Goal: Transaction & Acquisition: Register for event/course

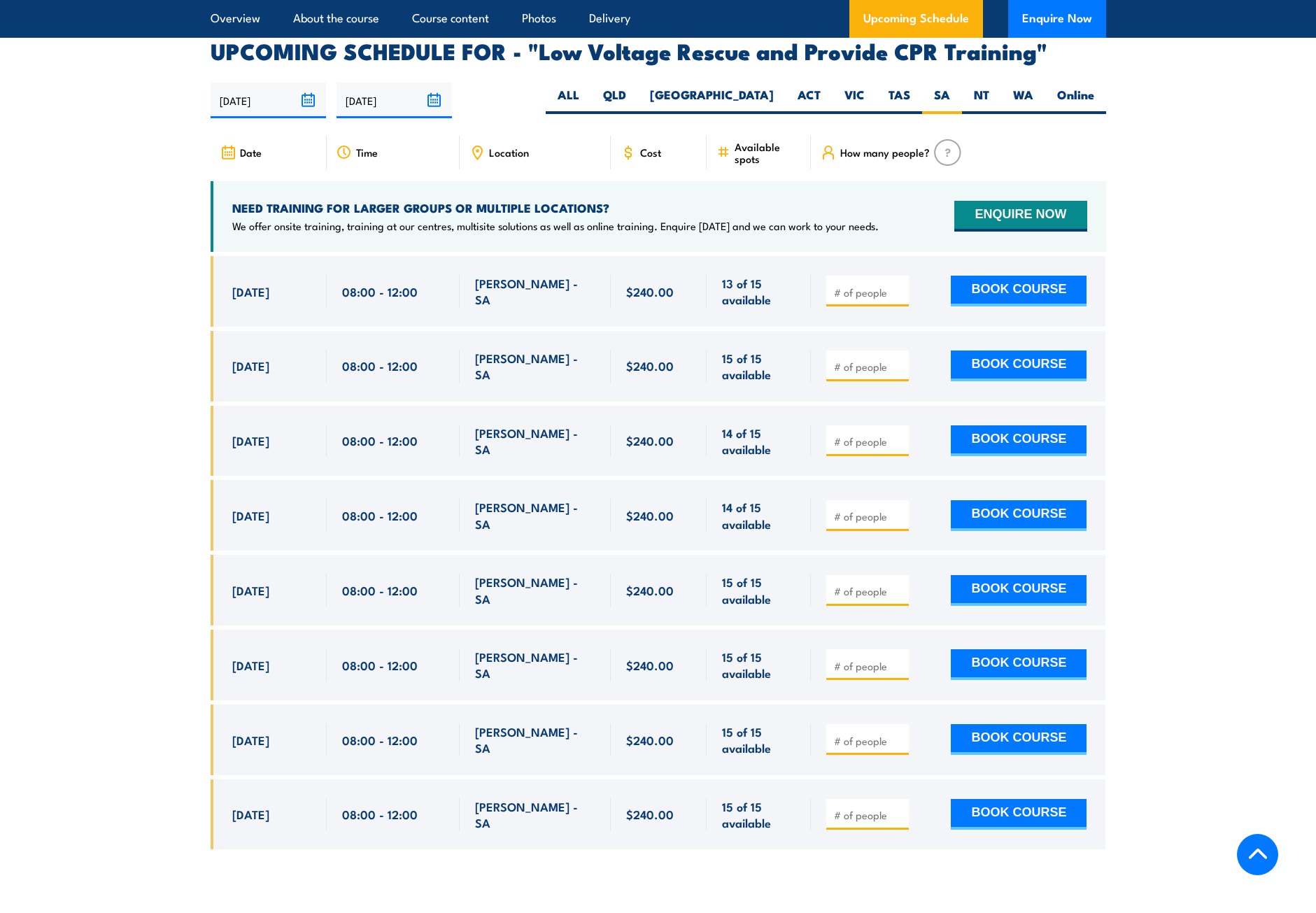
click at [866, 285] on input "number" at bounding box center [868, 292] width 70 height 14
type input "1"
click at [898, 285] on input "1" at bounding box center [868, 292] width 70 height 14
click at [1032, 276] on button "BOOK COURSE" at bounding box center [1018, 291] width 135 height 31
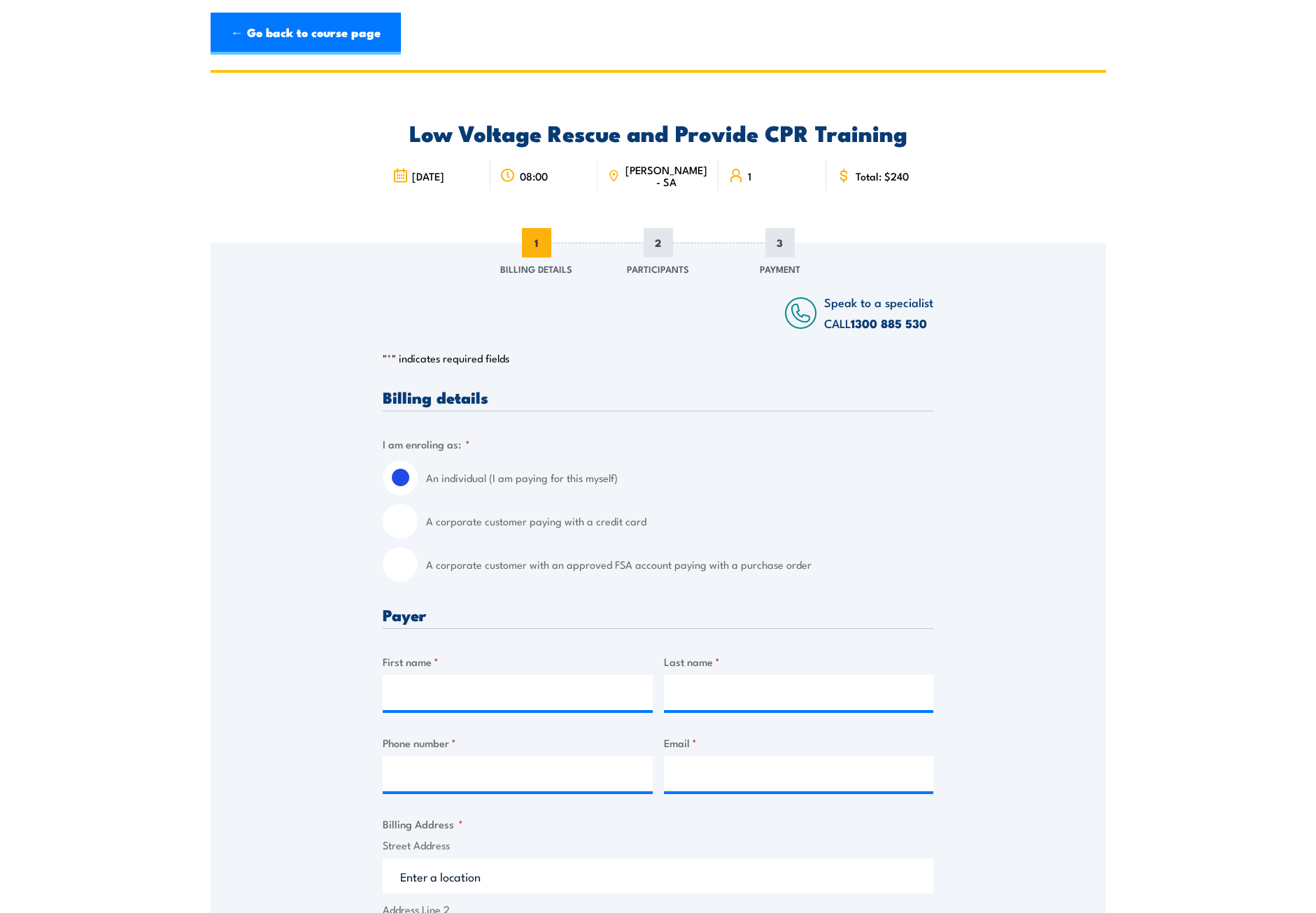
click at [410, 525] on input "A corporate customer paying with a credit card" at bounding box center [400, 521] width 35 height 35
radio input "true"
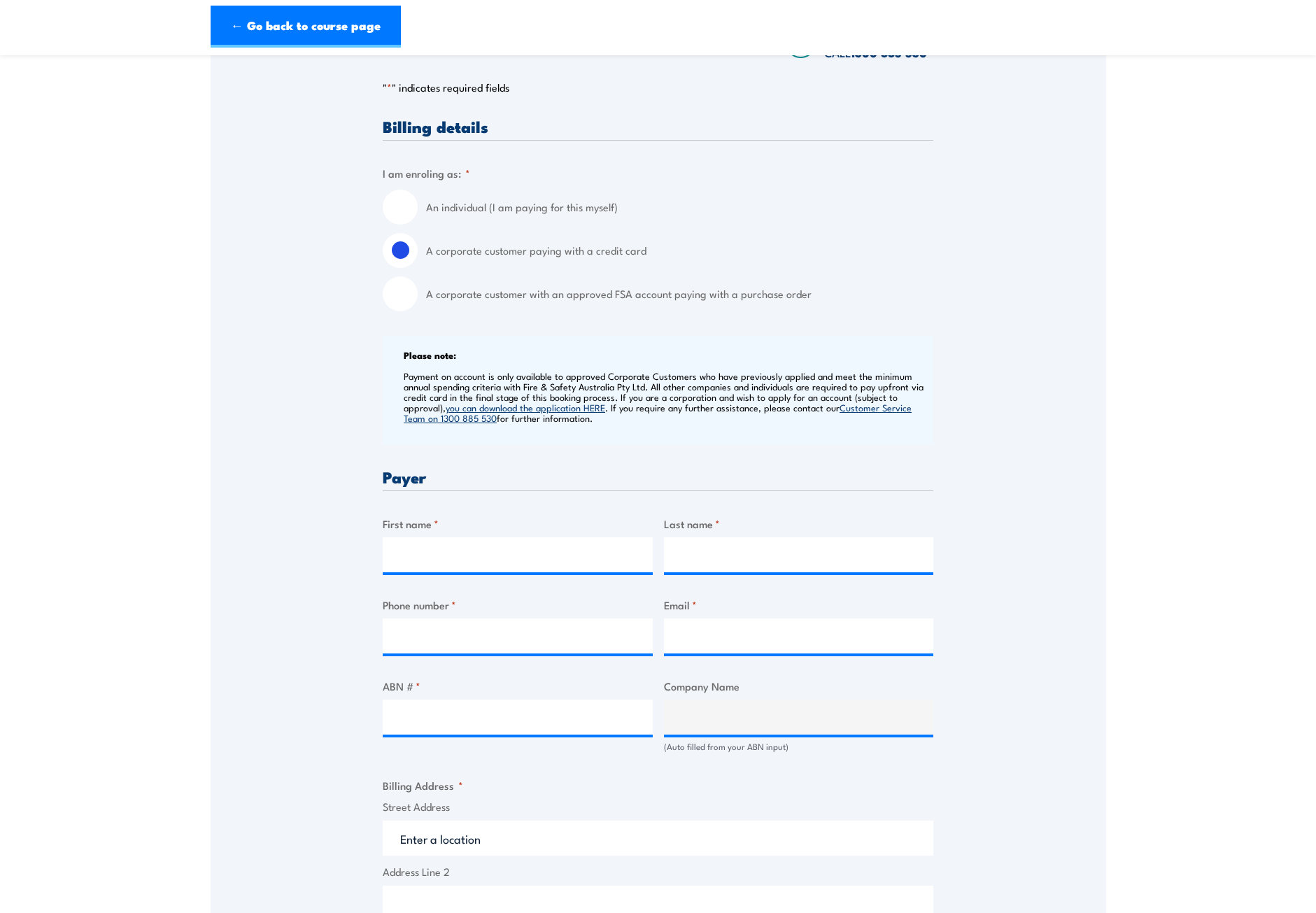
scroll to position [280, 0]
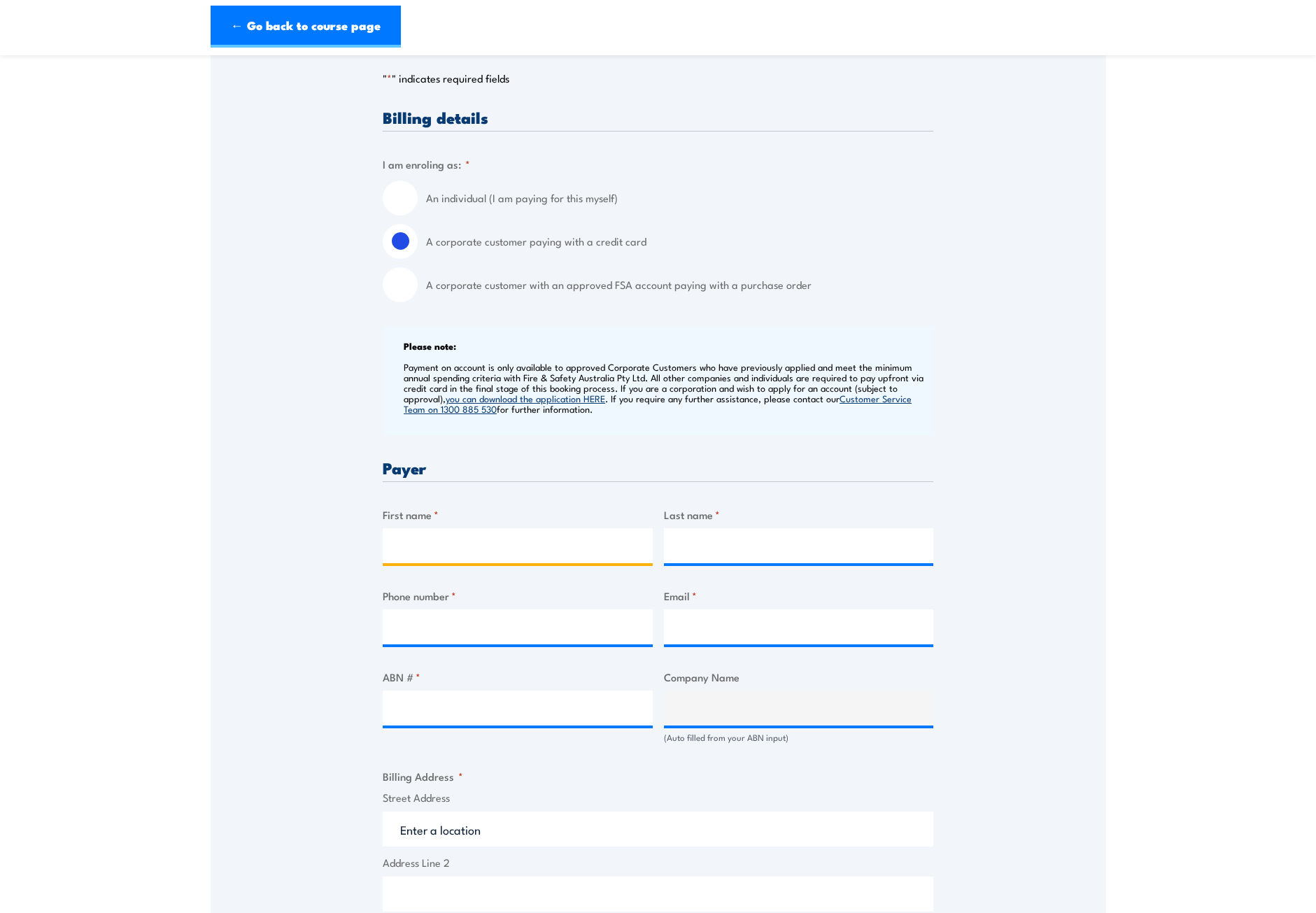
click at [546, 540] on input "First name *" at bounding box center [517, 546] width 270 height 35
type input "Taylah"
click at [759, 543] on input "Last name *" at bounding box center [798, 546] width 270 height 35
type input "Whiteley"
click at [547, 629] on input "Phone number *" at bounding box center [517, 627] width 270 height 35
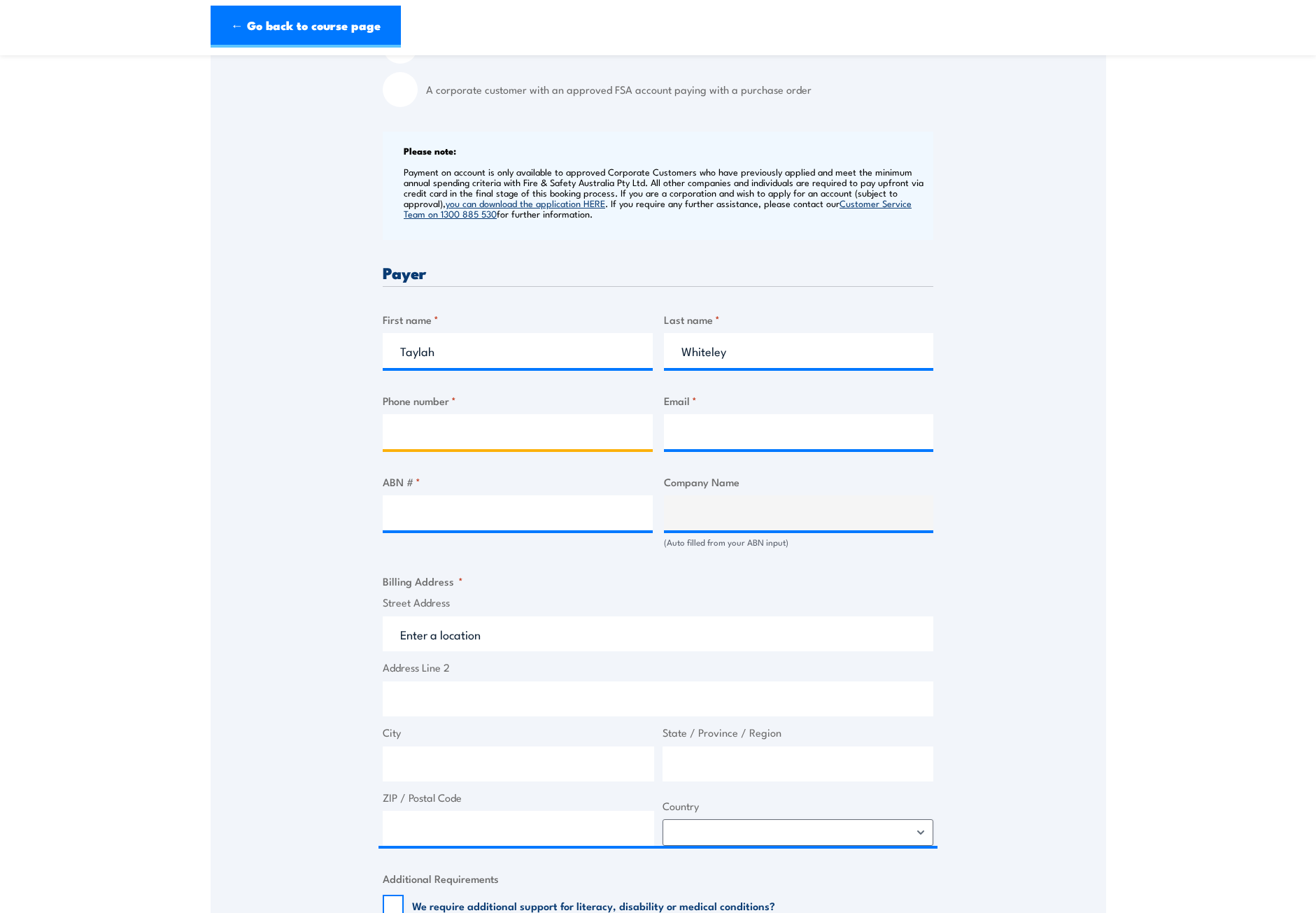
scroll to position [559, 0]
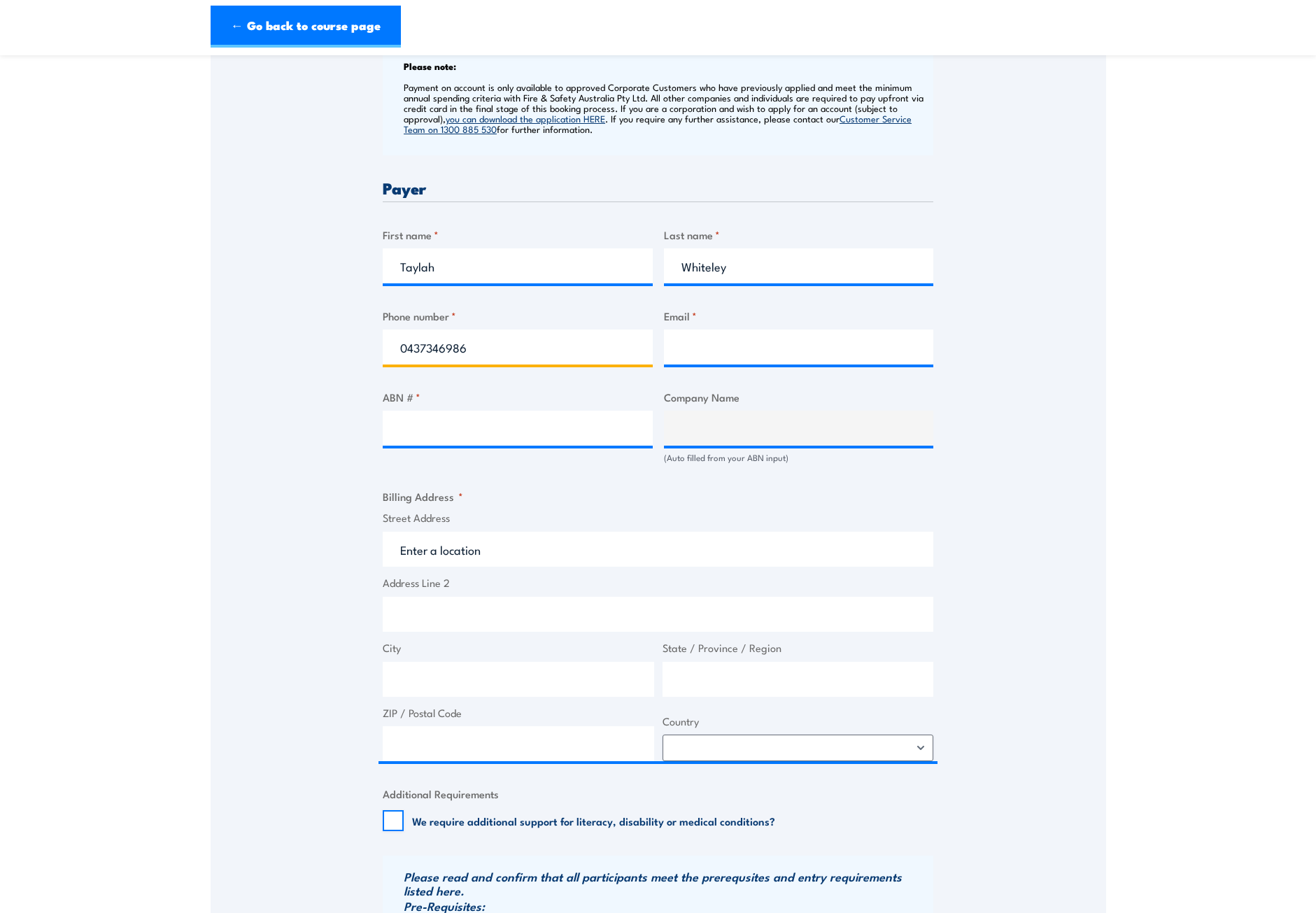
type input "0437346986"
click at [731, 343] on input "Email *" at bounding box center [798, 347] width 270 height 35
type input "[EMAIL_ADDRESS][DOMAIN_NAME]"
drag, startPoint x: 491, startPoint y: 418, endPoint x: 496, endPoint y: 429, distance: 12.1
click at [491, 418] on input "ABN # *" at bounding box center [517, 428] width 270 height 35
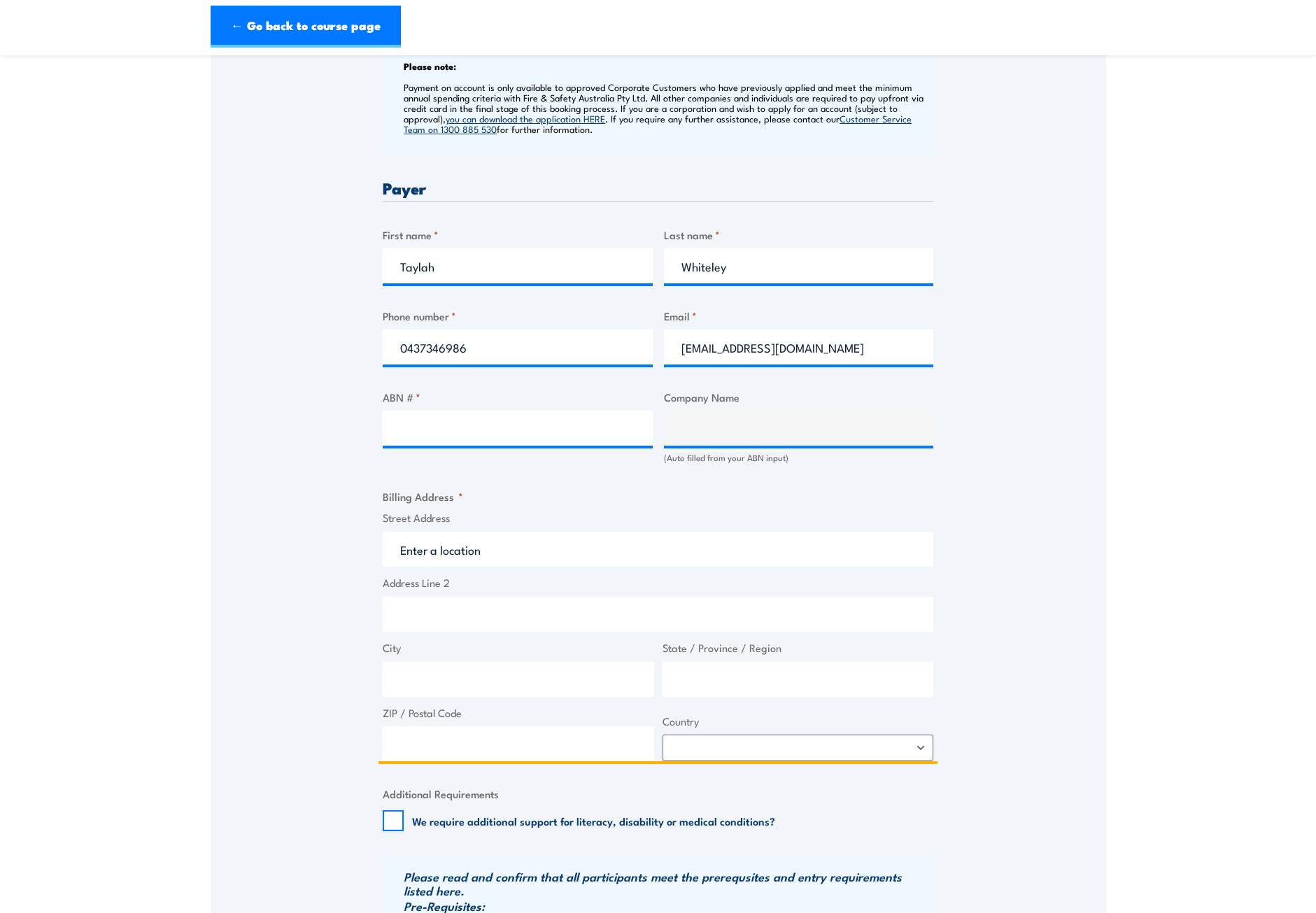
click at [525, 560] on input "Street Address" at bounding box center [657, 549] width 551 height 35
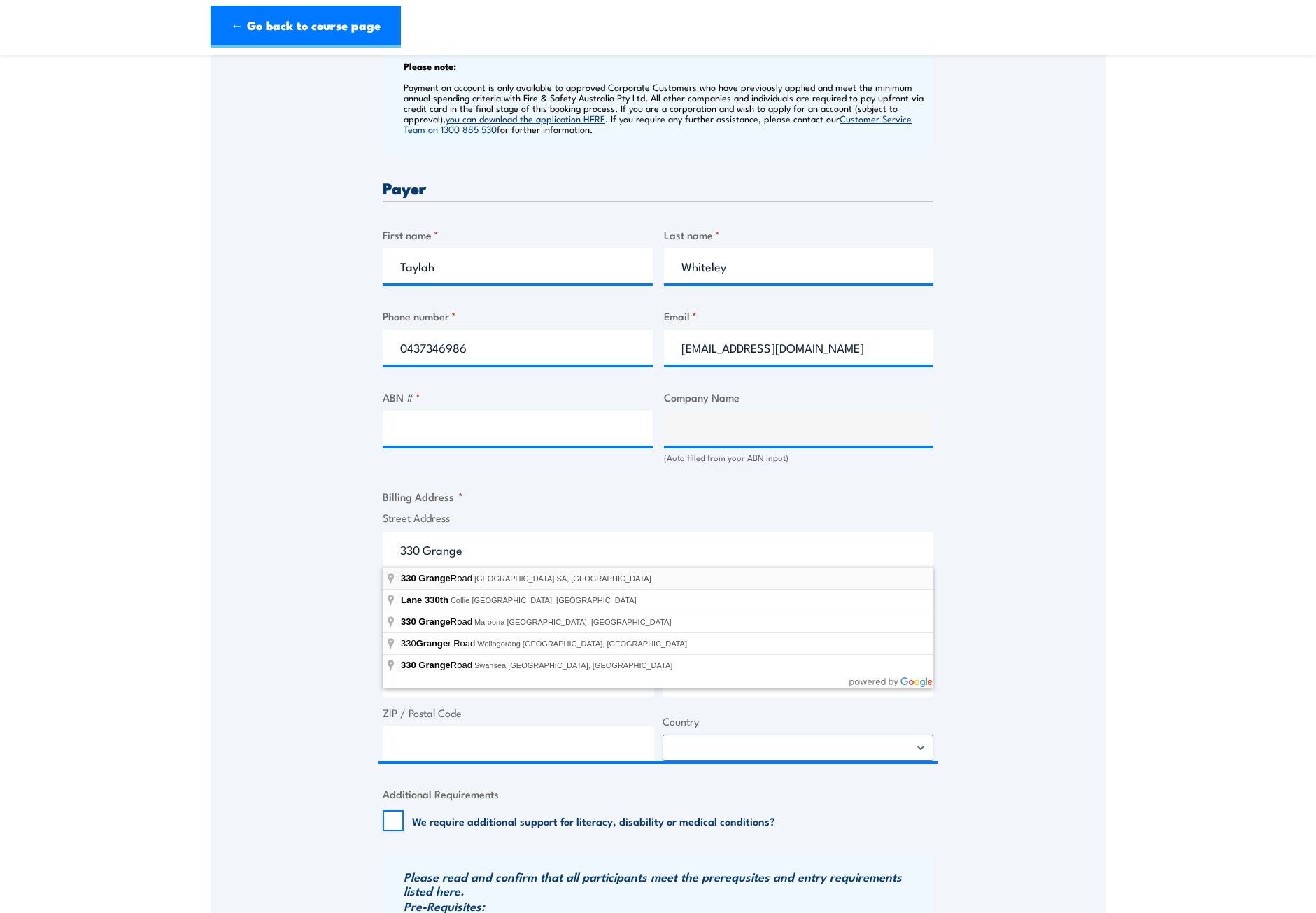
type input "[STREET_ADDRESS]"
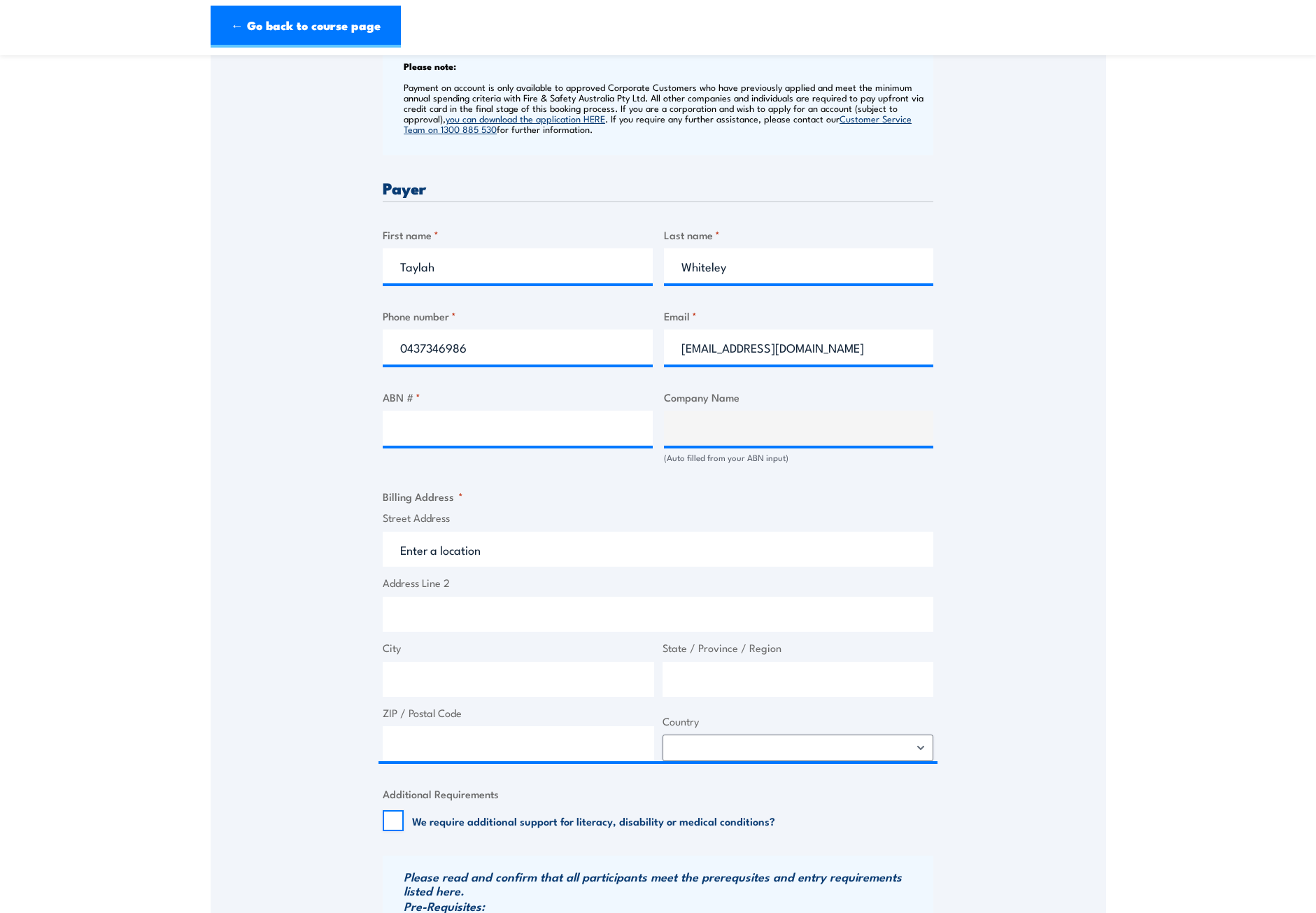
type input "[STREET_ADDRESS]"
type input "[GEOGRAPHIC_DATA]"
type input "5025"
select select "[GEOGRAPHIC_DATA]"
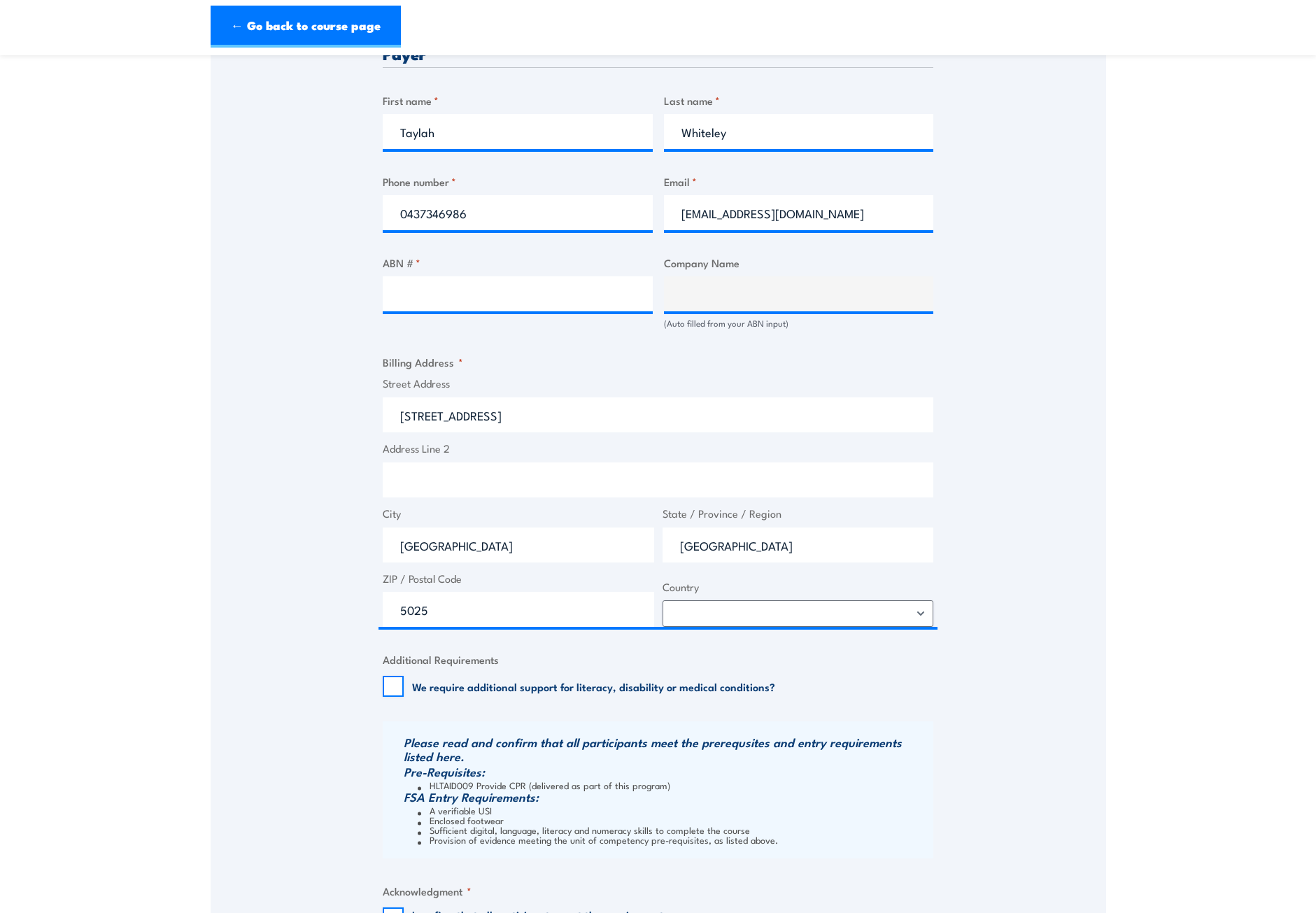
scroll to position [700, 0]
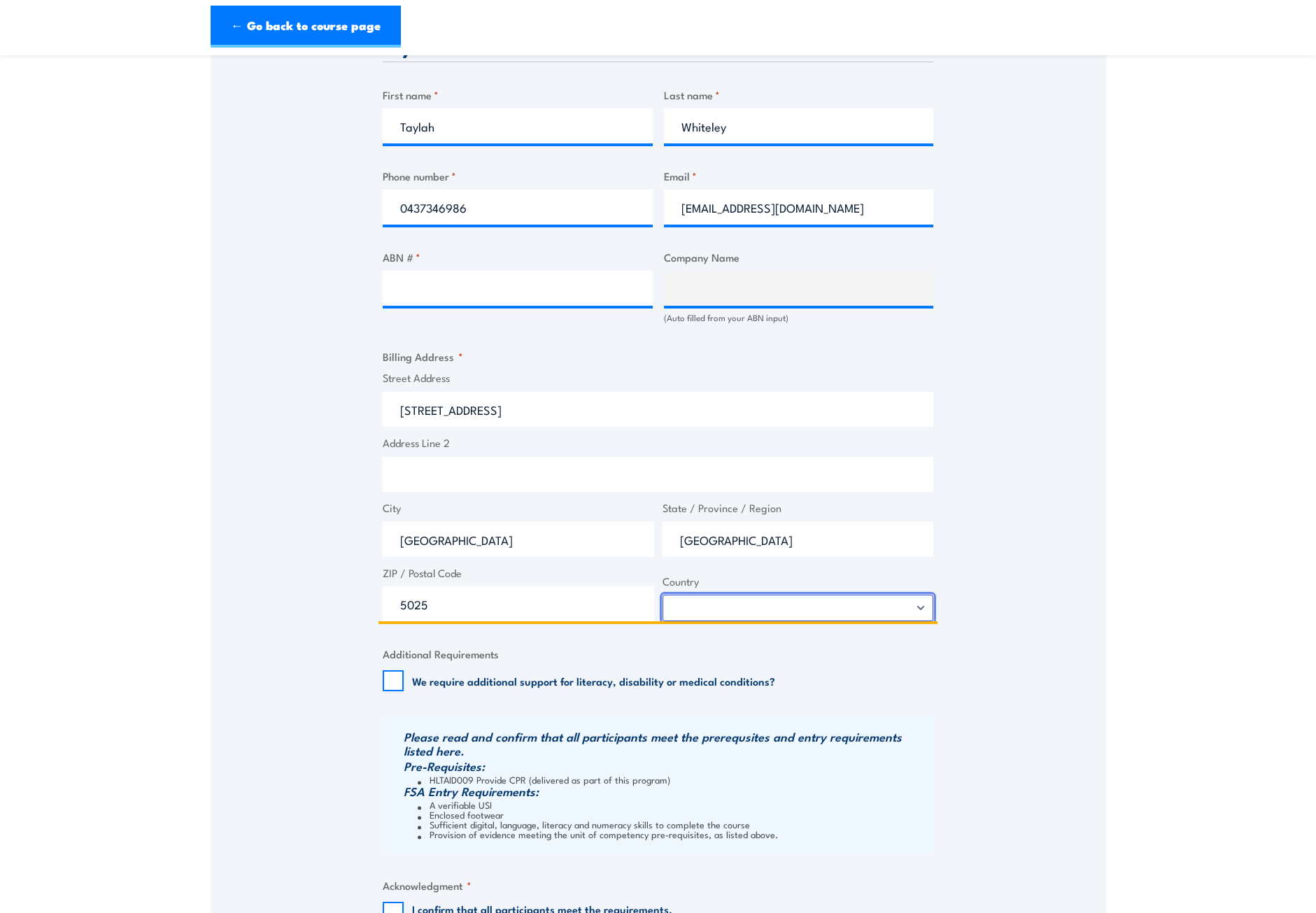
click at [774, 610] on select "[GEOGRAPHIC_DATA] [GEOGRAPHIC_DATA] [GEOGRAPHIC_DATA] [US_STATE] [GEOGRAPHIC_DA…" at bounding box center [797, 608] width 272 height 26
click at [560, 688] on div "We require additional support for literacy, disability or medical conditions?" at bounding box center [578, 681] width 392 height 21
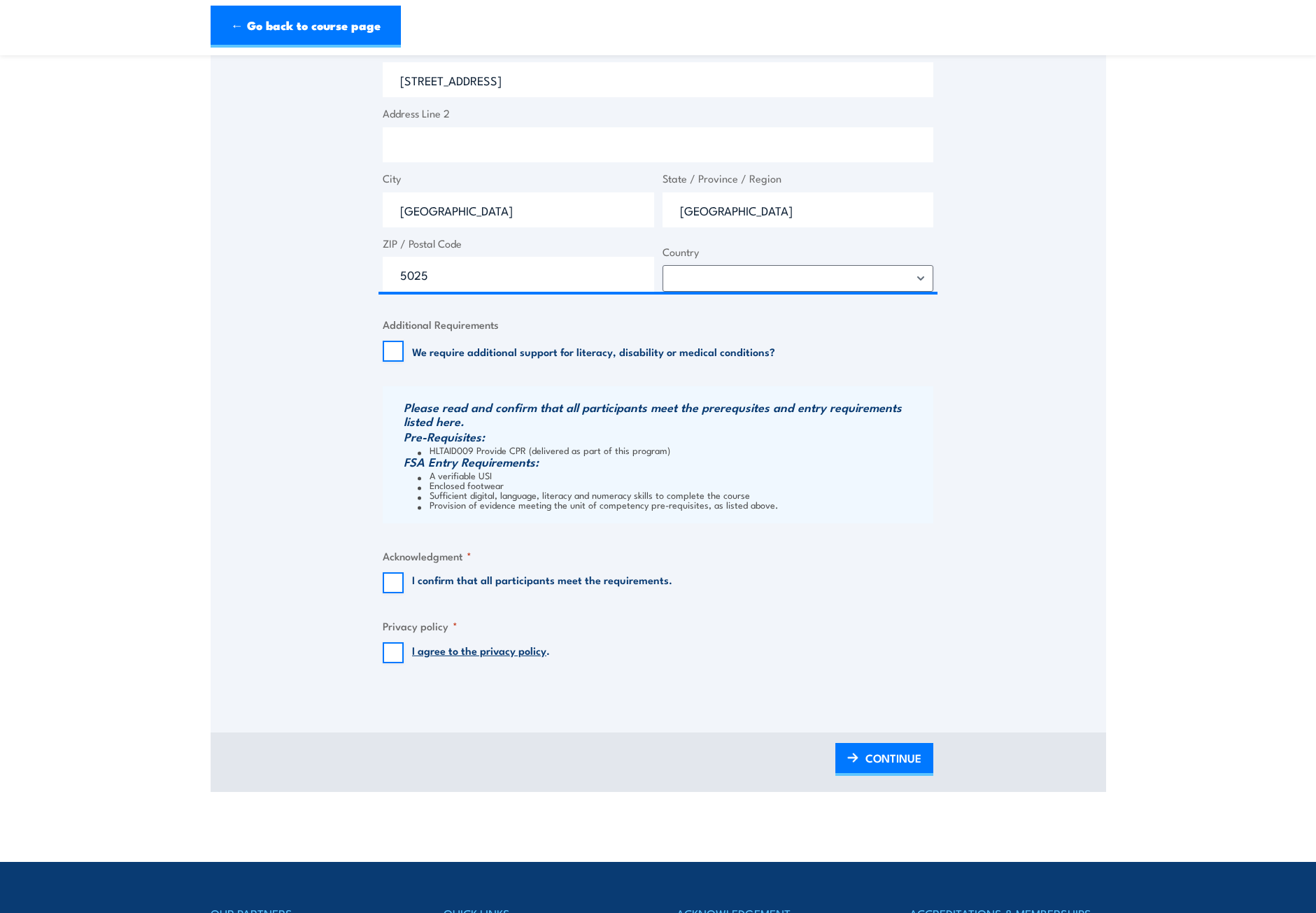
scroll to position [1049, 0]
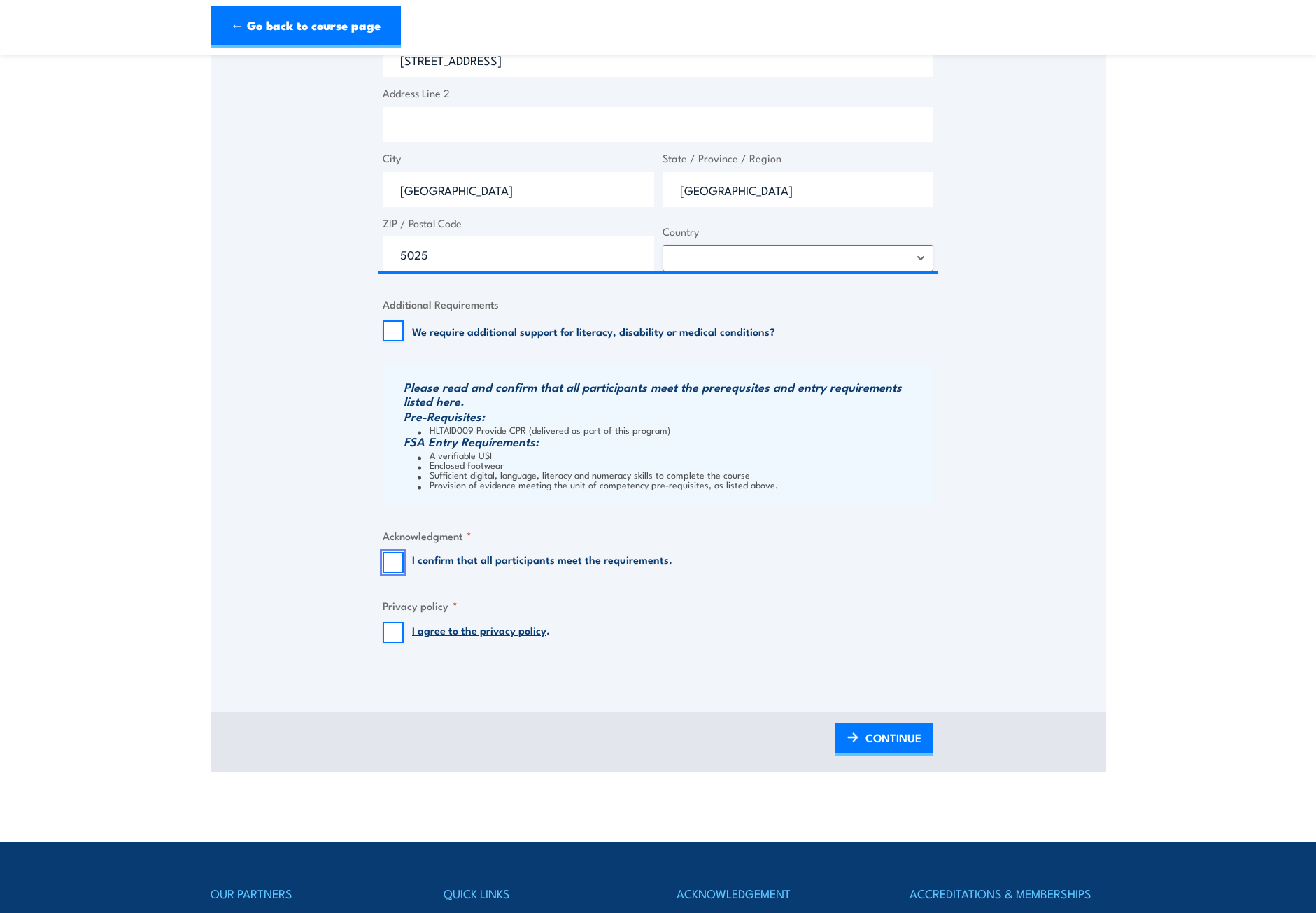
click at [386, 562] on input "I confirm that all participants meet the requirements." at bounding box center [393, 563] width 21 height 21
checkbox input "true"
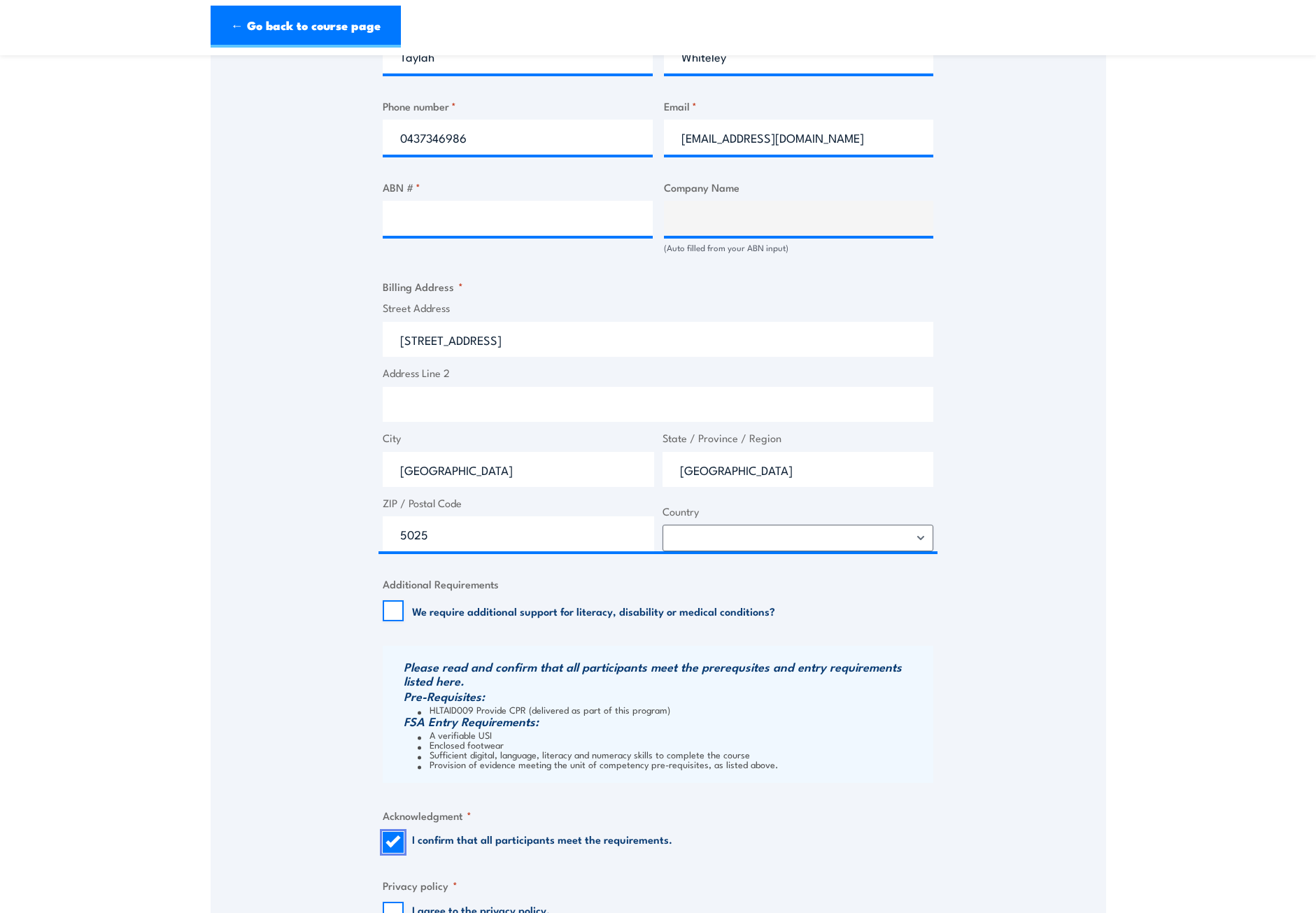
scroll to position [349, 0]
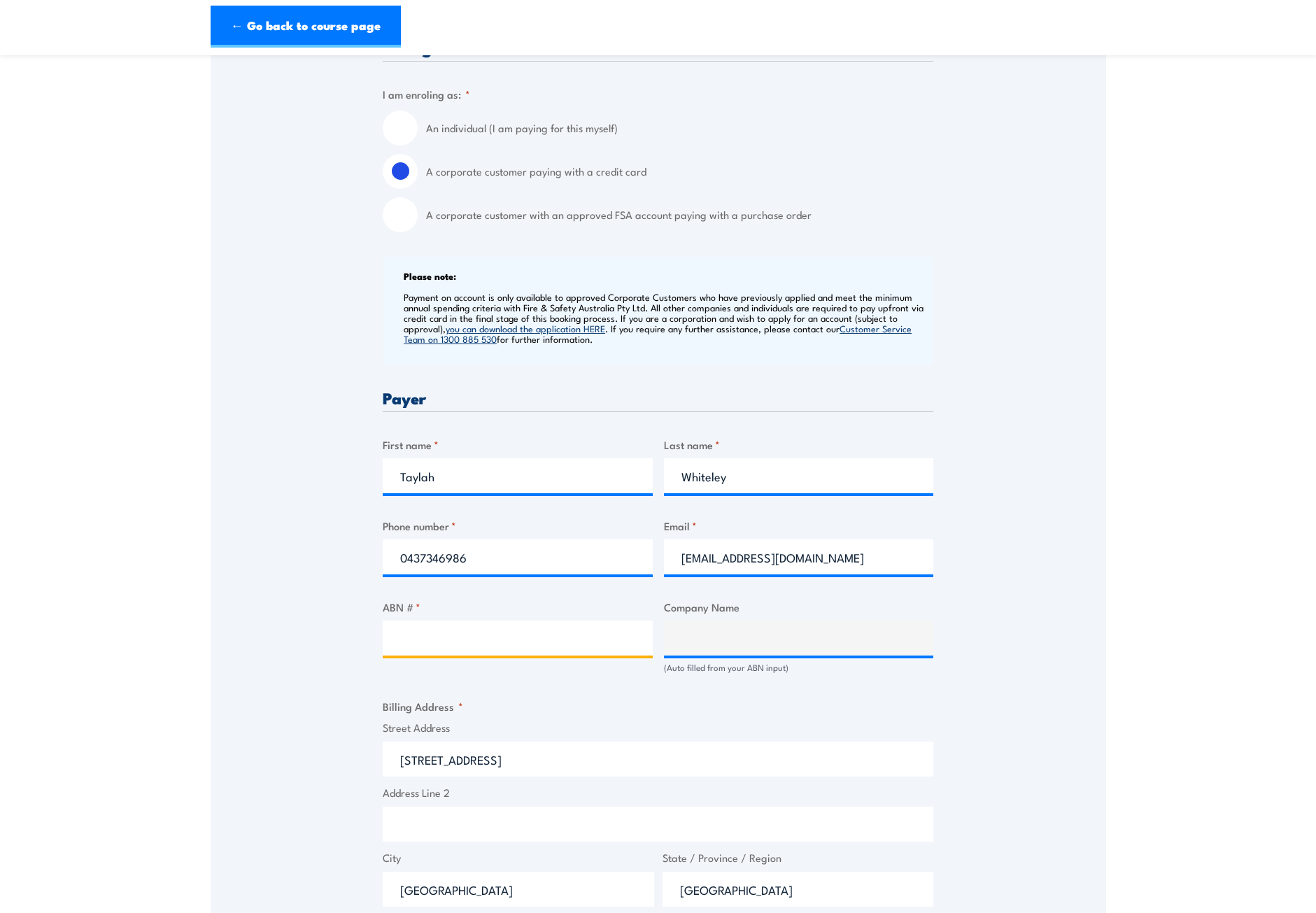
click at [418, 633] on input "ABN # *" at bounding box center [517, 637] width 270 height 35
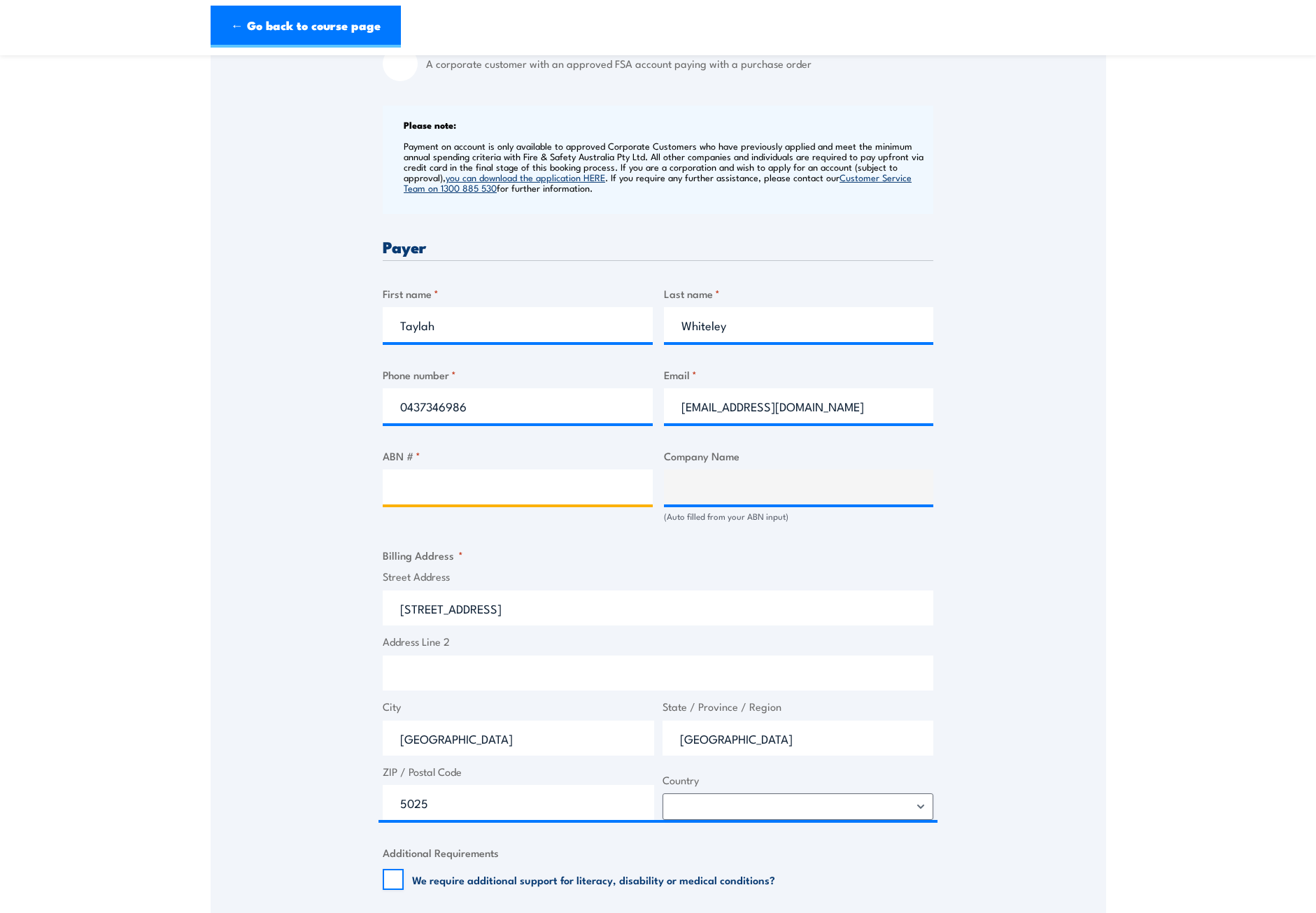
scroll to position [472, 0]
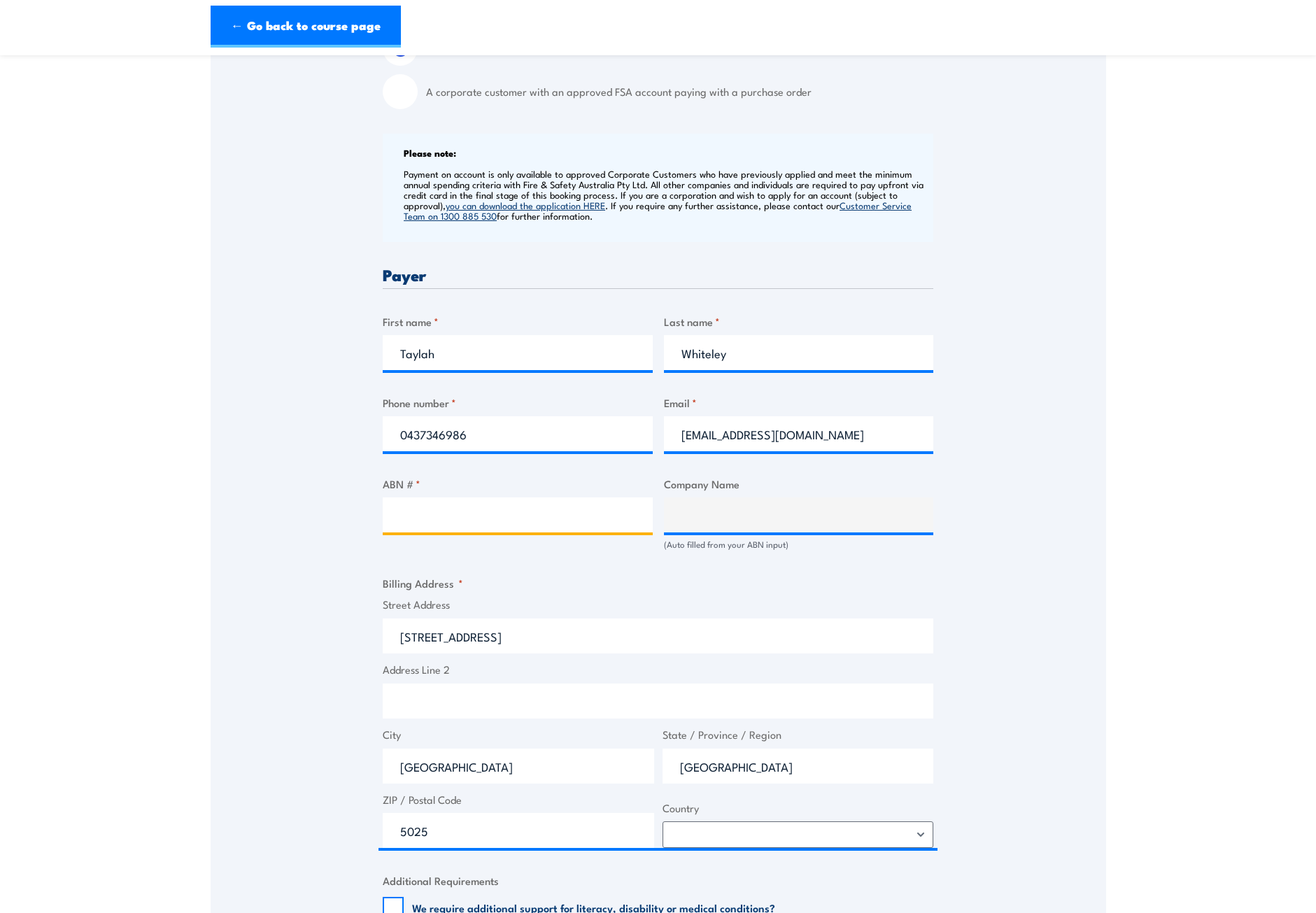
paste input "58091668110"
type input "58091668110"
click at [401, 514] on input "58091668110" at bounding box center [517, 514] width 270 height 35
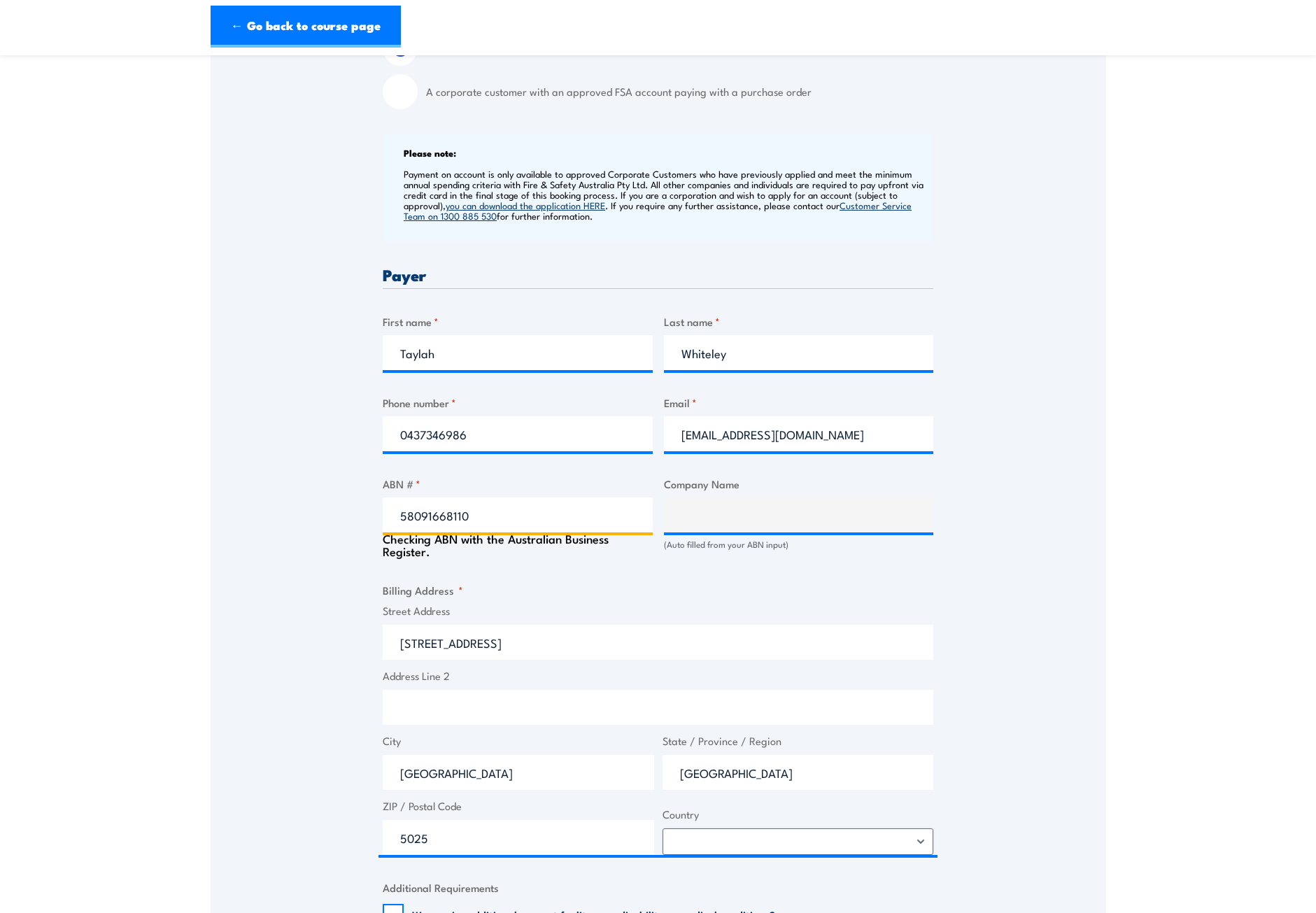
type input "APT MANAGEMENT SERVICES PTY LIMITED"
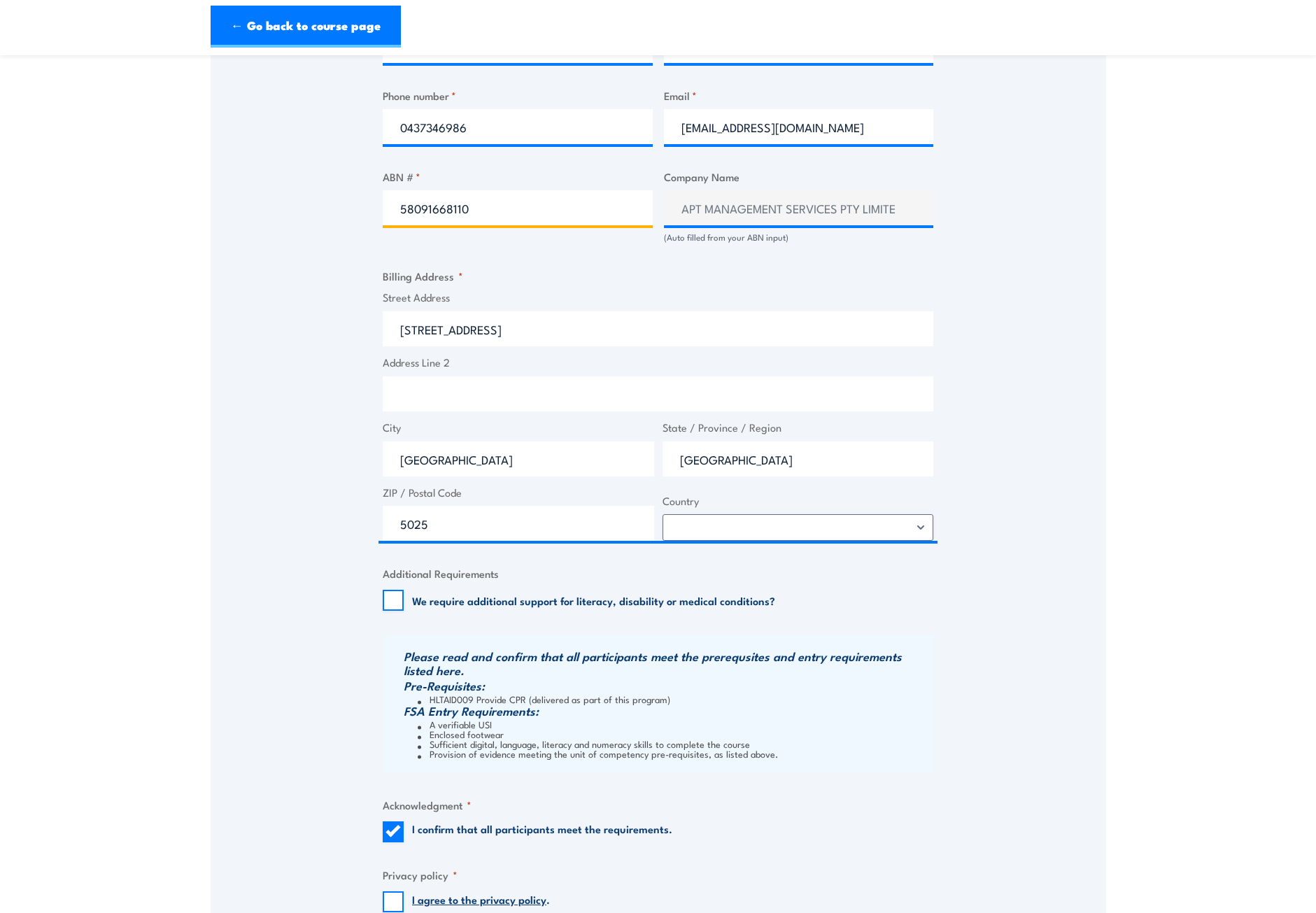
scroll to position [1102, 0]
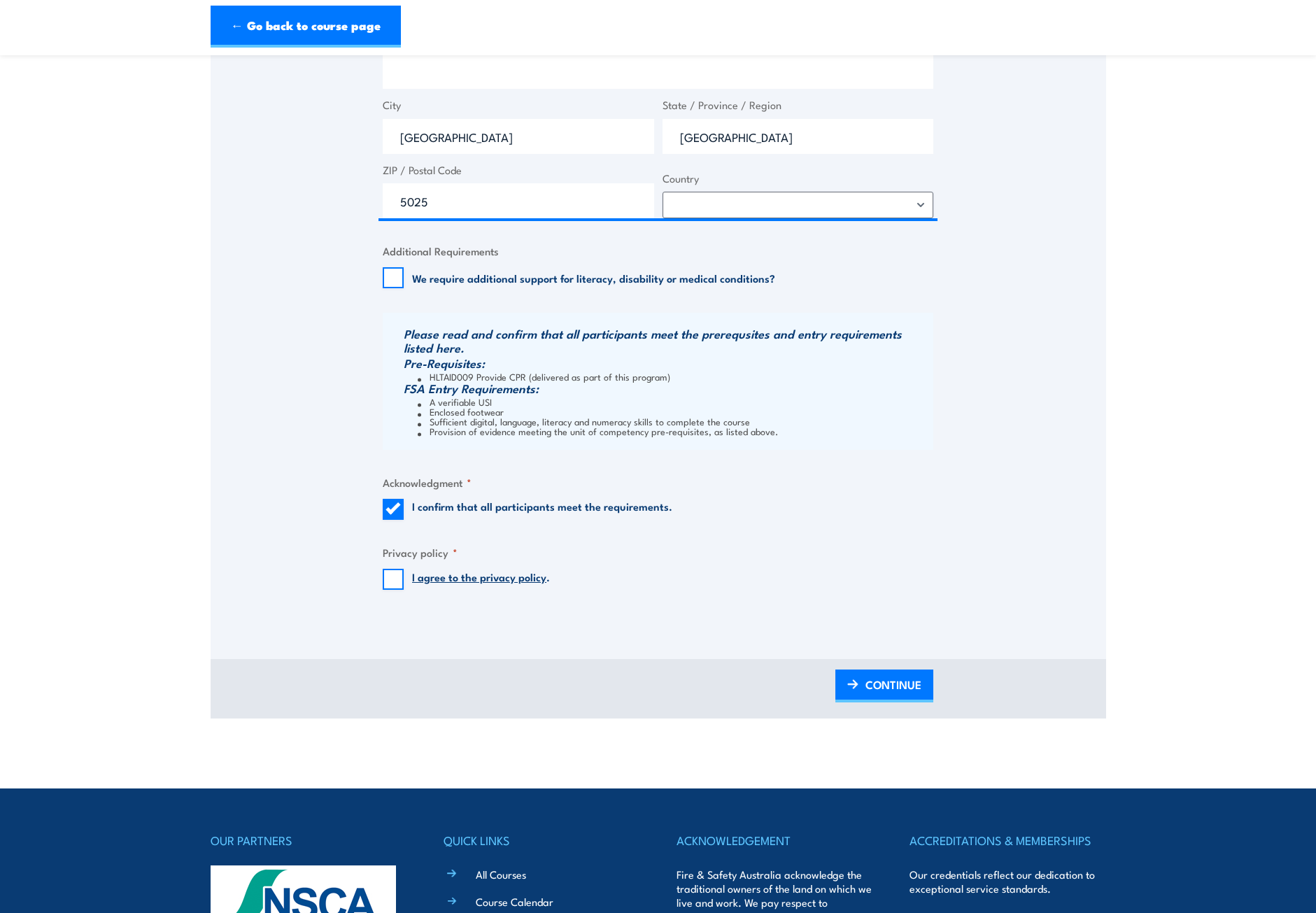
type input "58091668110"
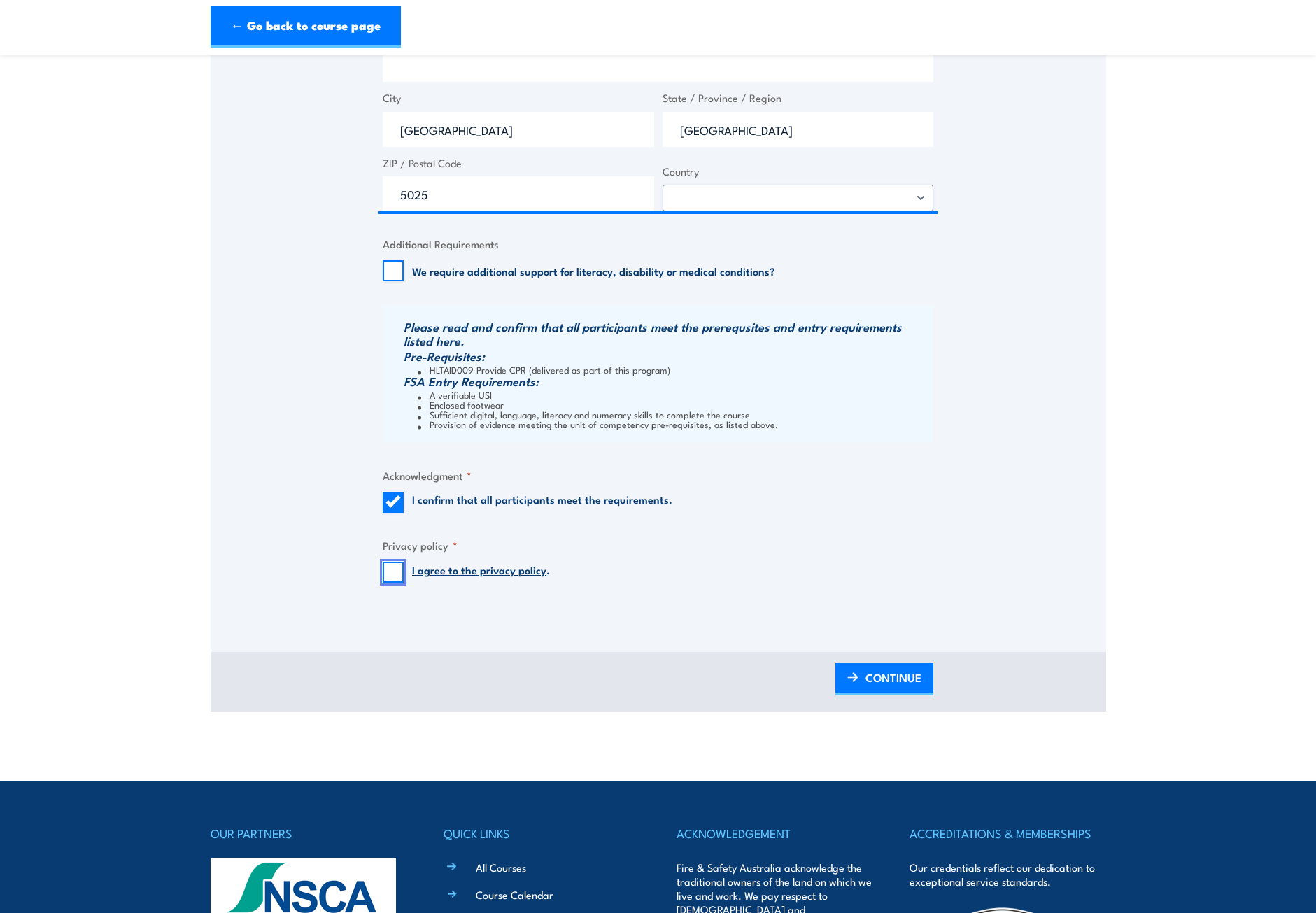
click at [392, 582] on input "I agree to the privacy policy ." at bounding box center [393, 573] width 21 height 21
checkbox input "true"
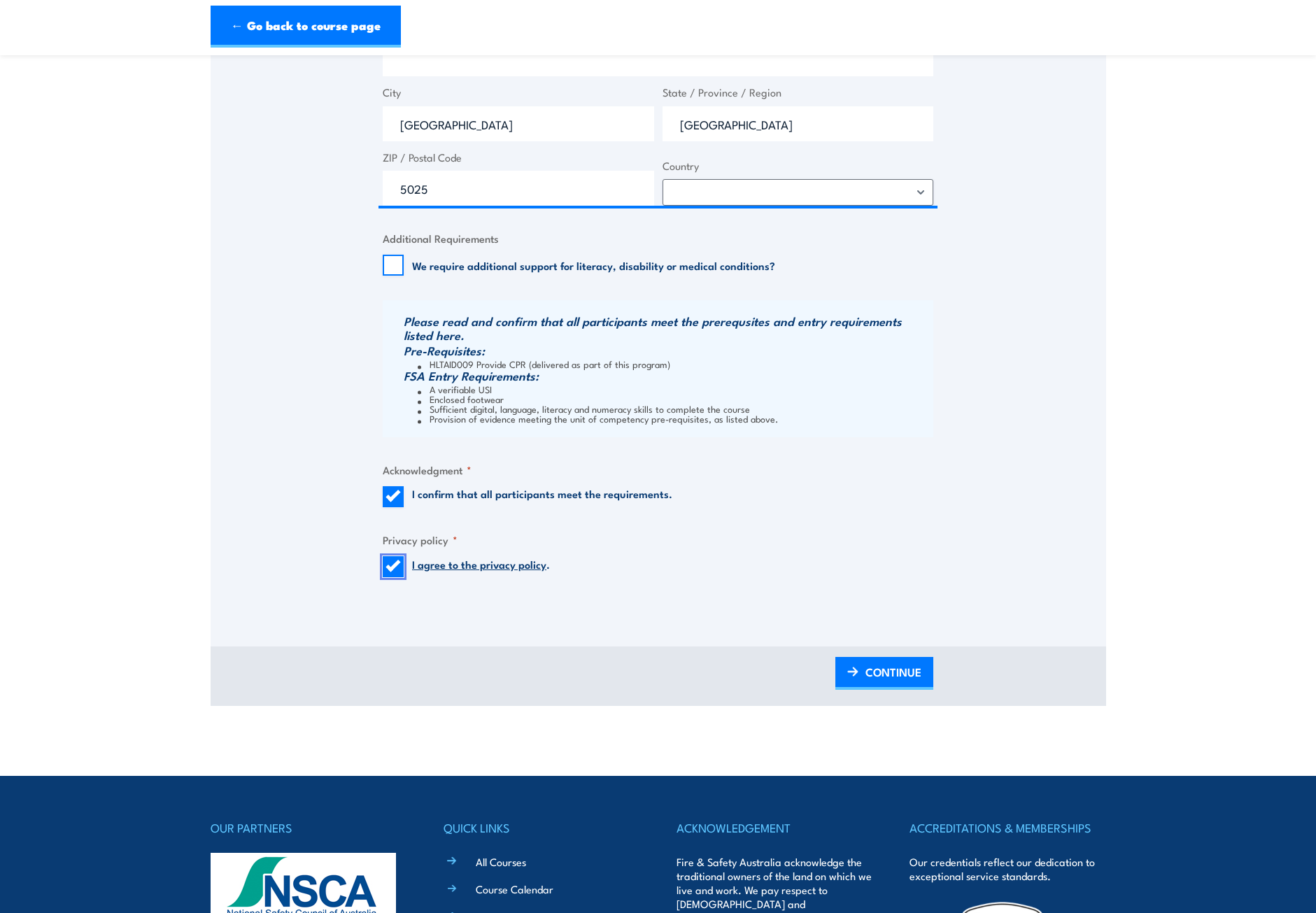
scroll to position [1119, 0]
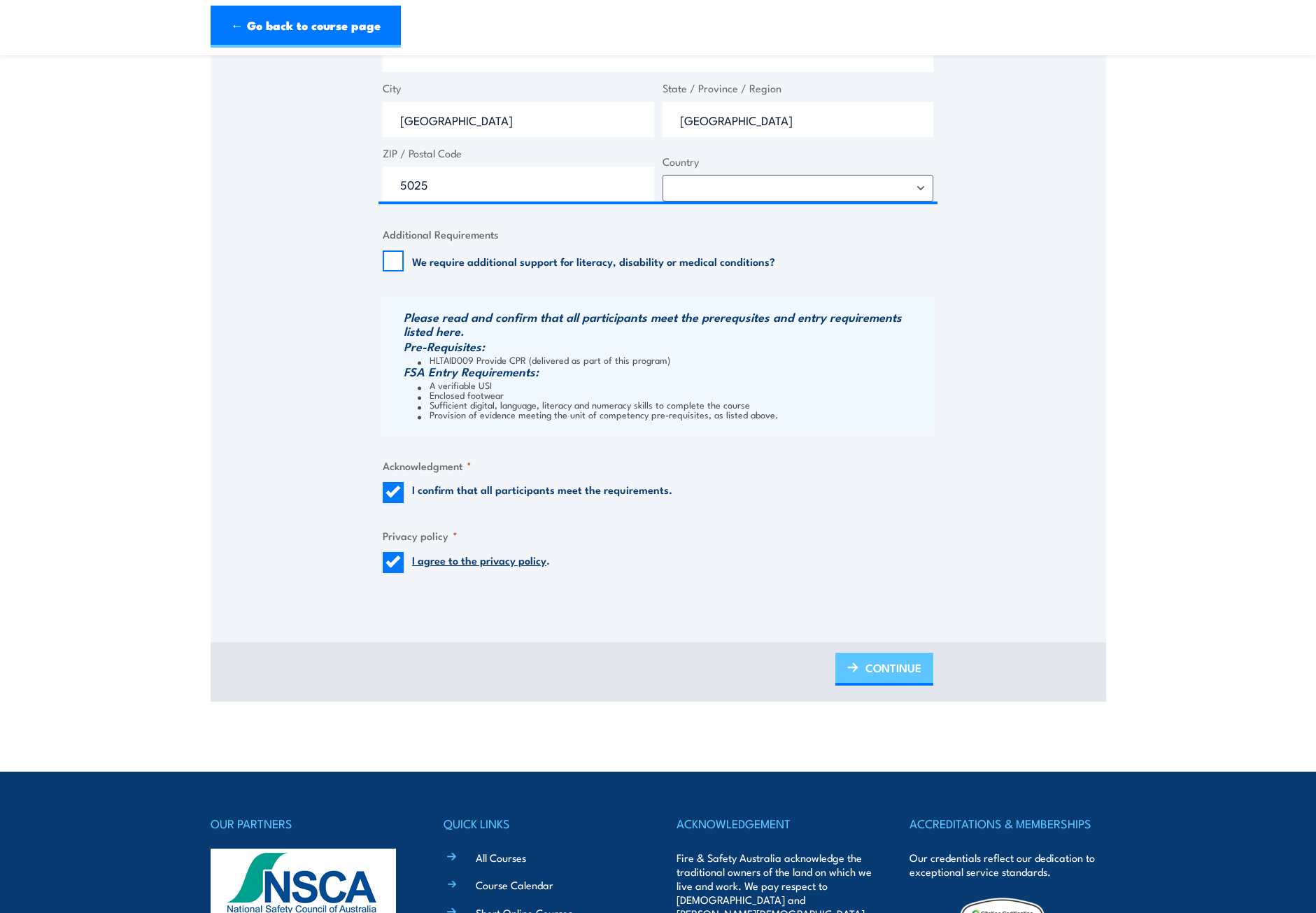
click at [909, 673] on span "CONTINUE" at bounding box center [893, 667] width 56 height 37
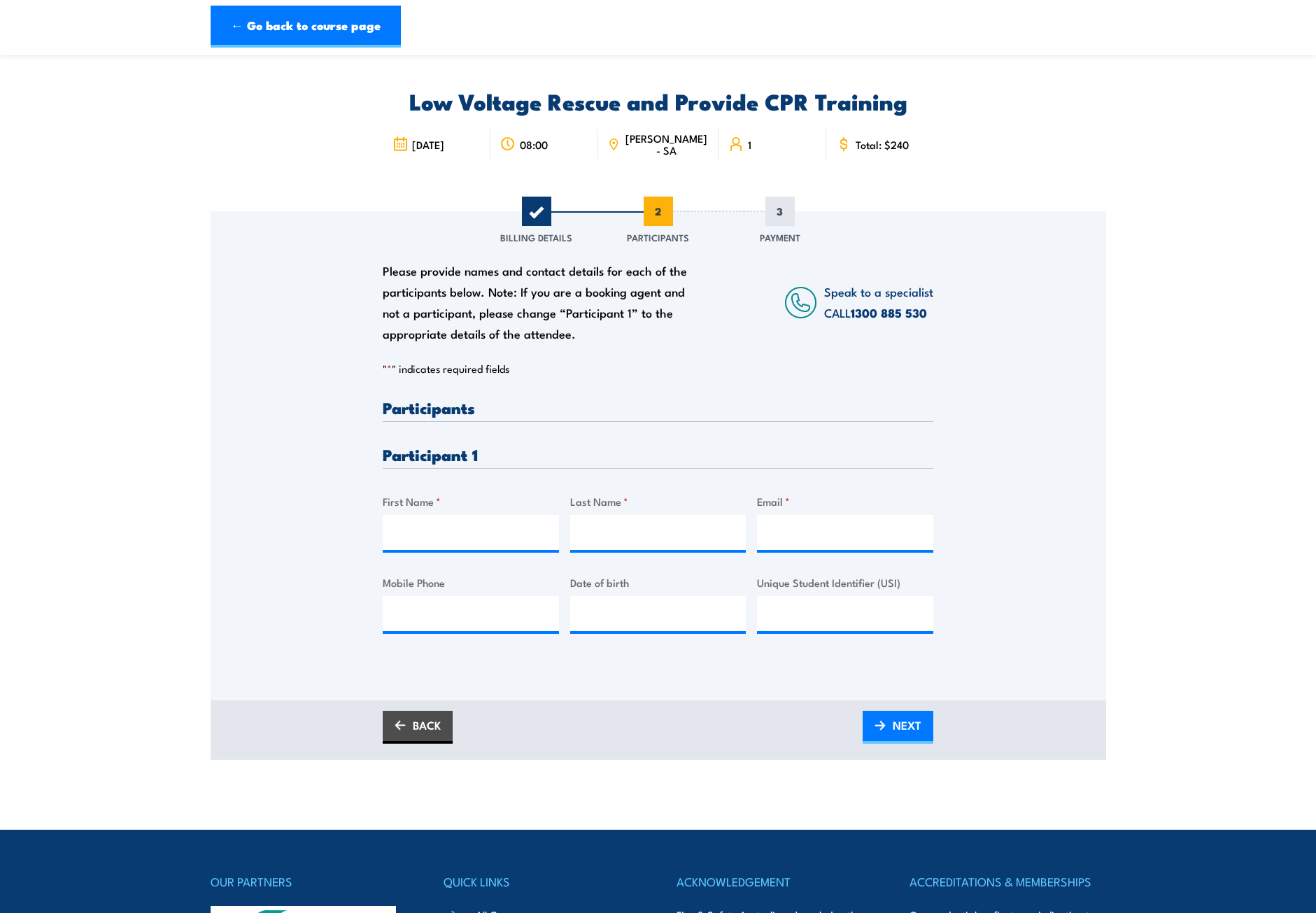
scroll to position [0, 0]
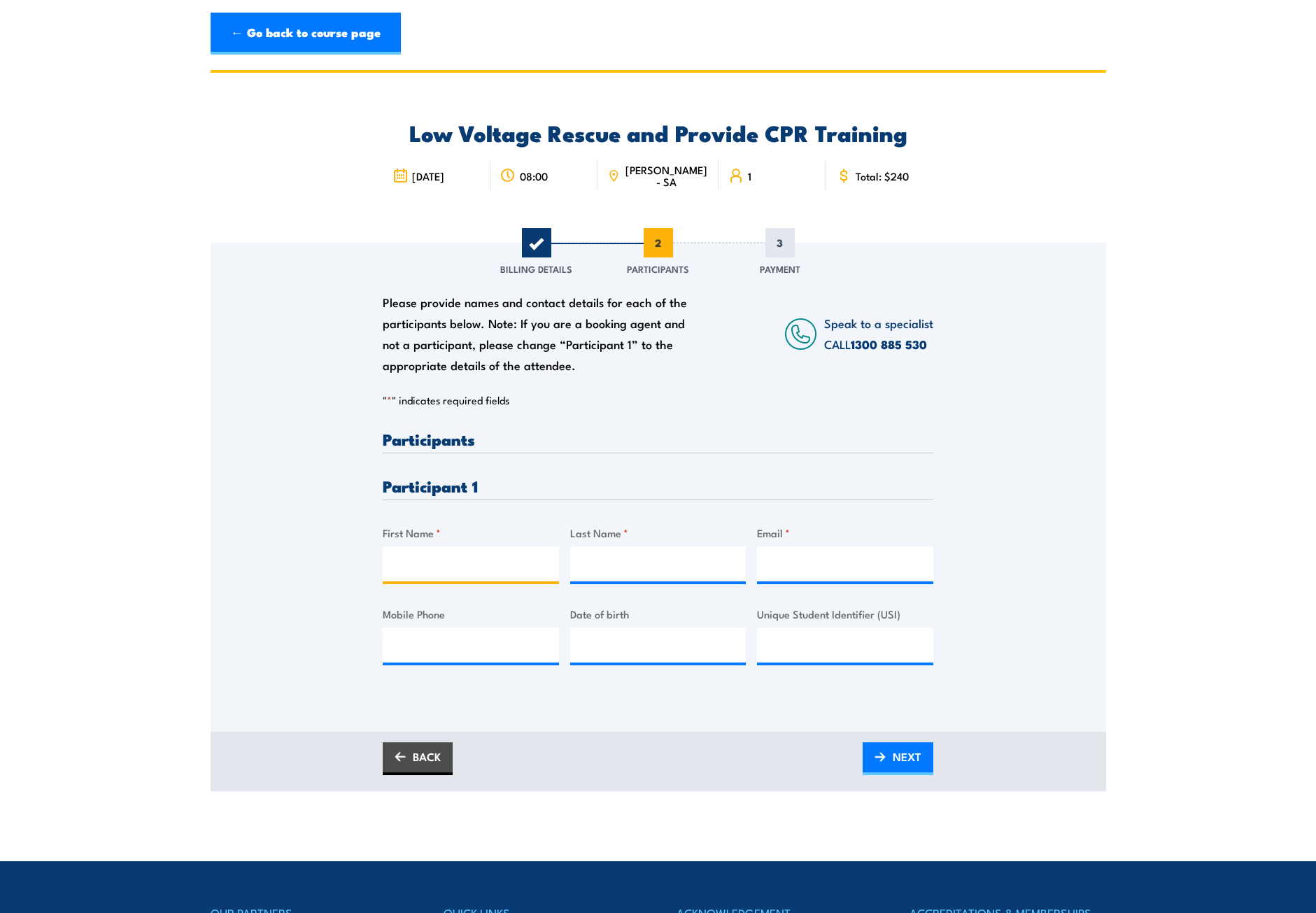
click at [453, 566] on input "First Name *" at bounding box center [470, 564] width 176 height 35
type input "t"
type input "Taylah"
click at [645, 574] on input "Last Name *" at bounding box center [658, 564] width 176 height 35
click at [643, 567] on input "Whiteley" at bounding box center [658, 564] width 176 height 35
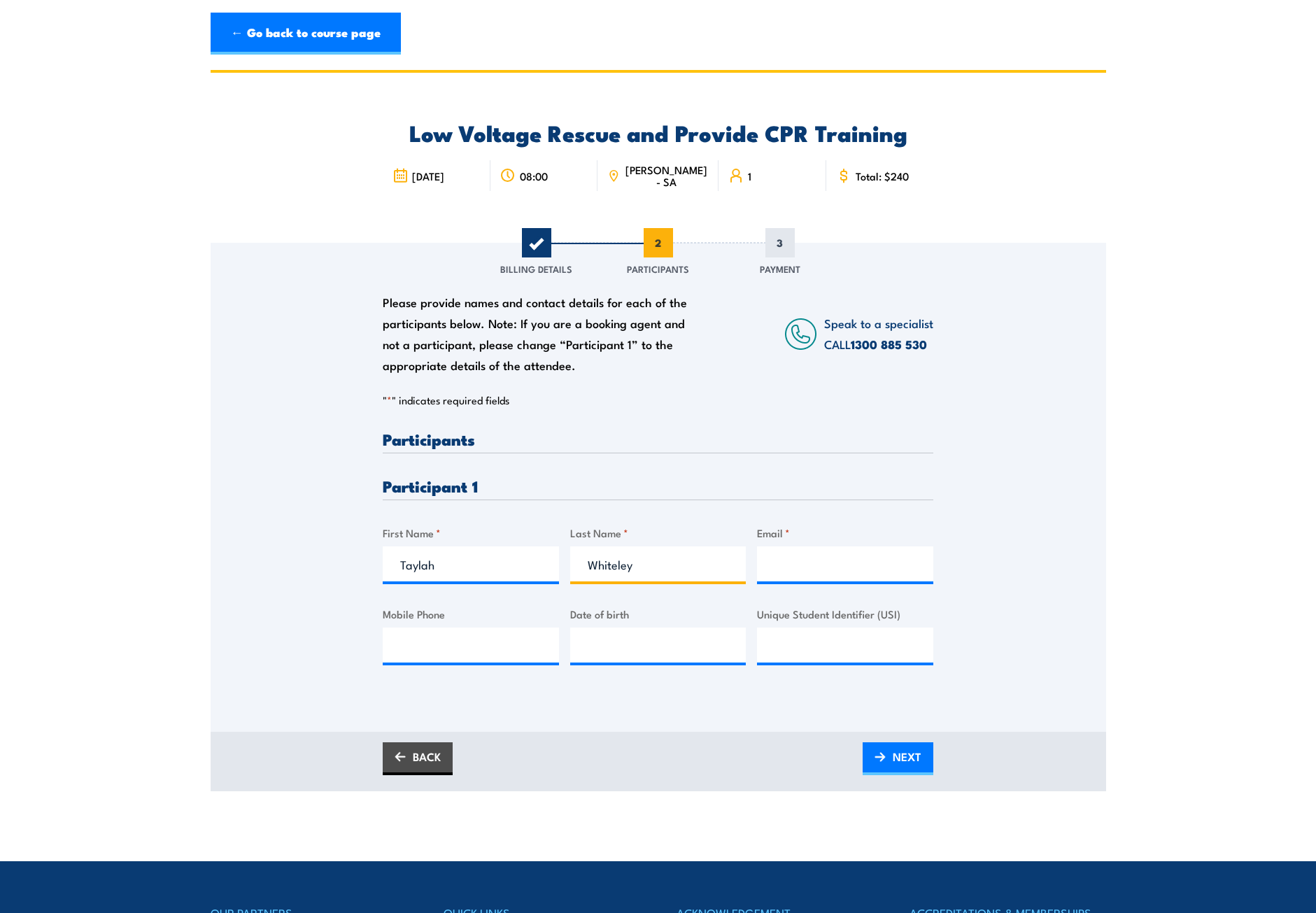
type input "Whiteley"
click at [862, 566] on input "Email *" at bounding box center [845, 564] width 176 height 35
drag, startPoint x: 894, startPoint y: 568, endPoint x: 962, endPoint y: 585, distance: 70.1
click at [976, 580] on div "Please provide names and contact details for each of the participants below. No…" at bounding box center [658, 468] width 895 height 450
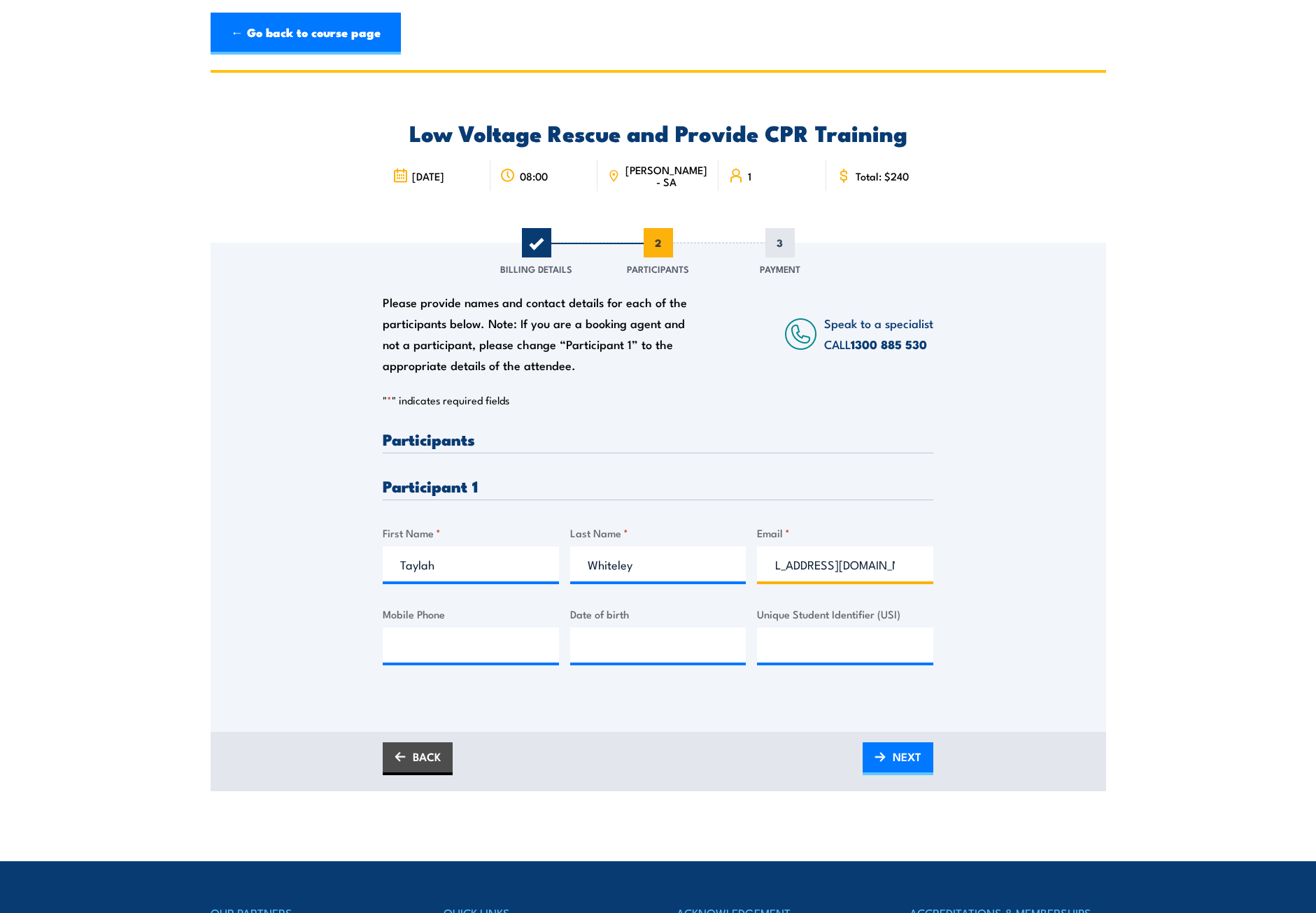
type input "[EMAIL_ADDRESS][DOMAIN_NAME]"
click at [435, 646] on input "Mobile Phone" at bounding box center [470, 645] width 176 height 35
type input "0437346986"
click at [615, 656] on input "__/__/____" at bounding box center [658, 645] width 176 height 35
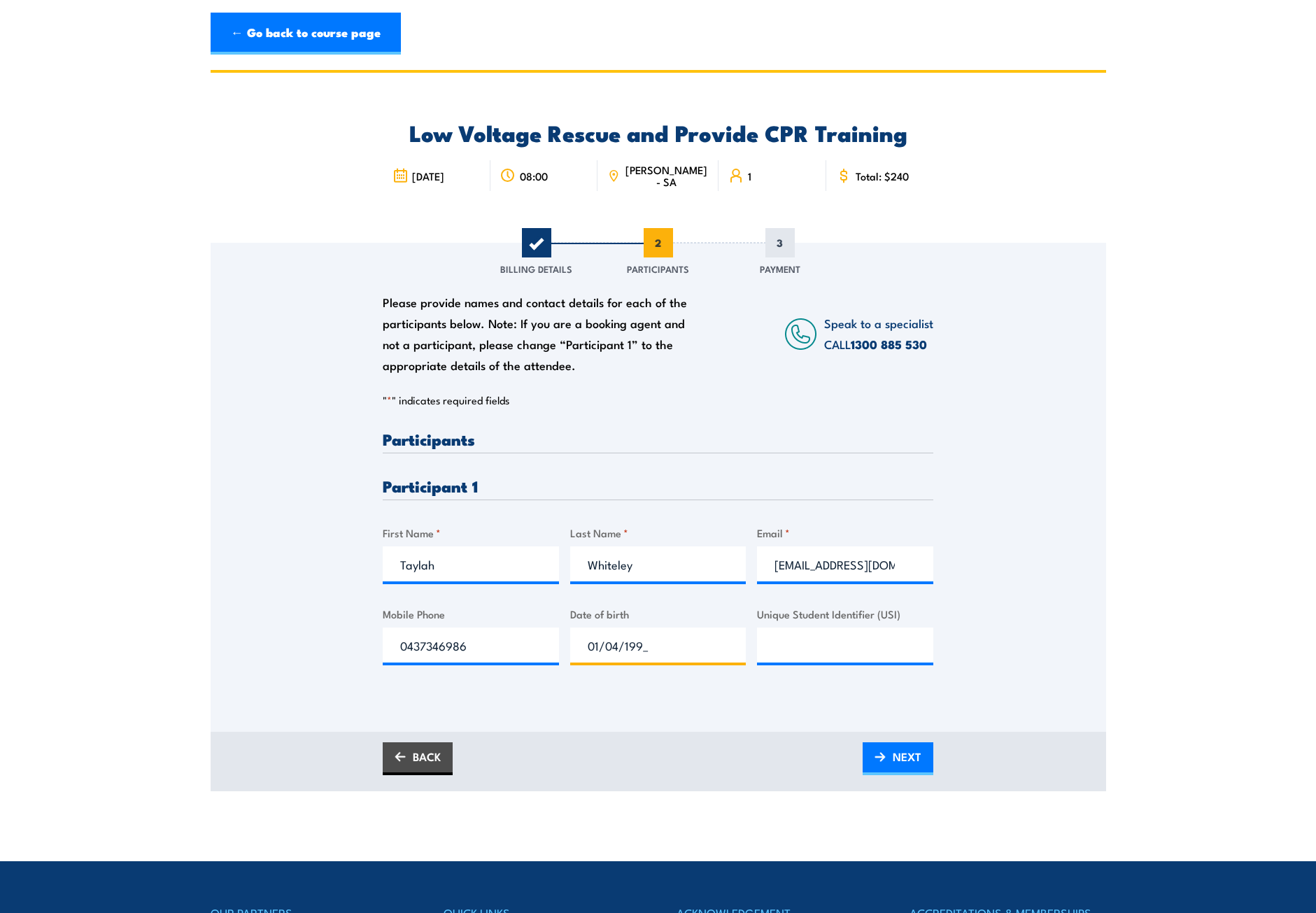
type input "[DATE]"
click at [801, 643] on input "Unique Student Identifier (USI)" at bounding box center [845, 645] width 176 height 35
type input "932YG2CVTP"
click at [896, 768] on span "NEXT" at bounding box center [907, 756] width 29 height 37
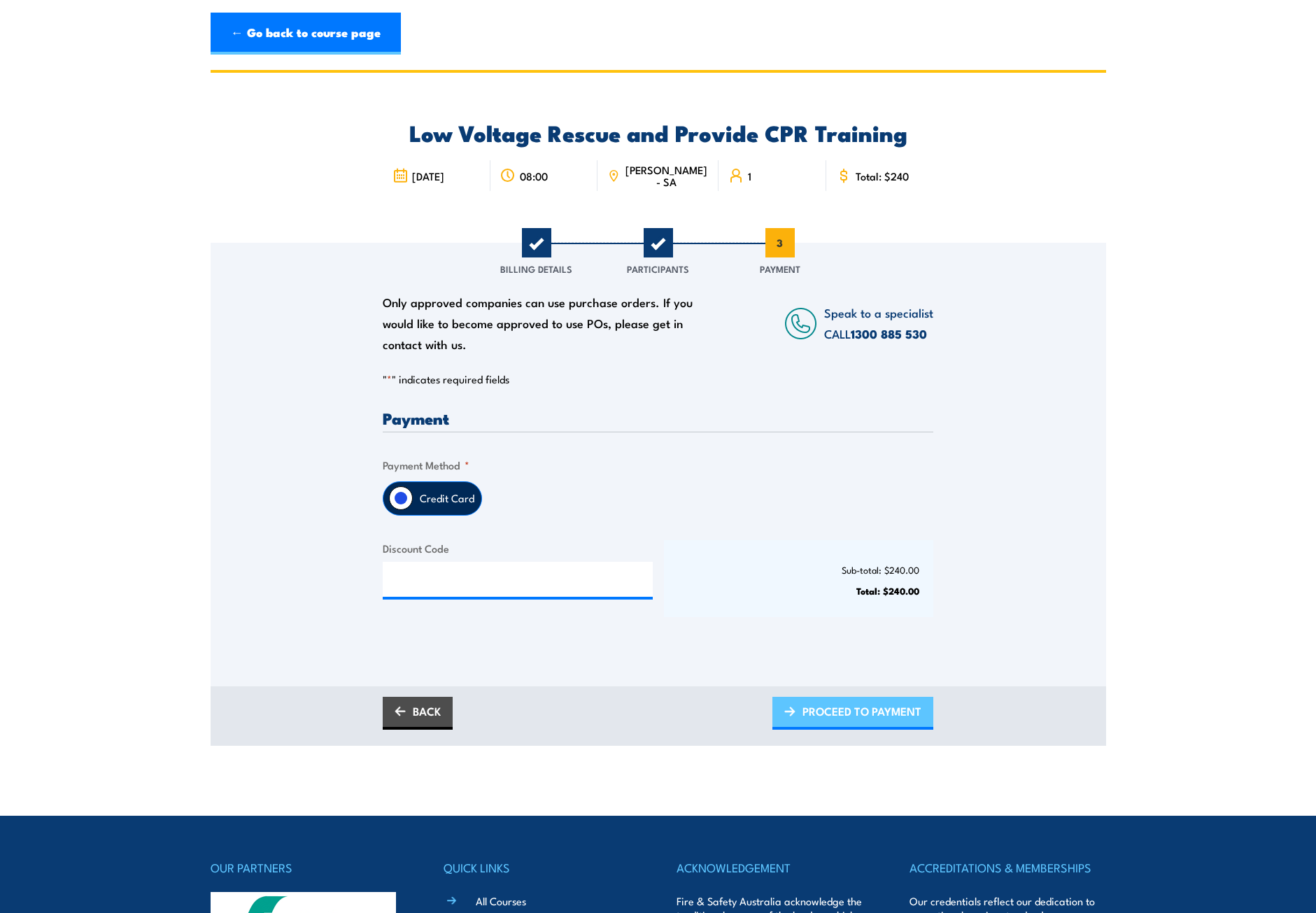
click at [877, 703] on span "PROCEED TO PAYMENT" at bounding box center [861, 710] width 119 height 37
